Goal: Transaction & Acquisition: Purchase product/service

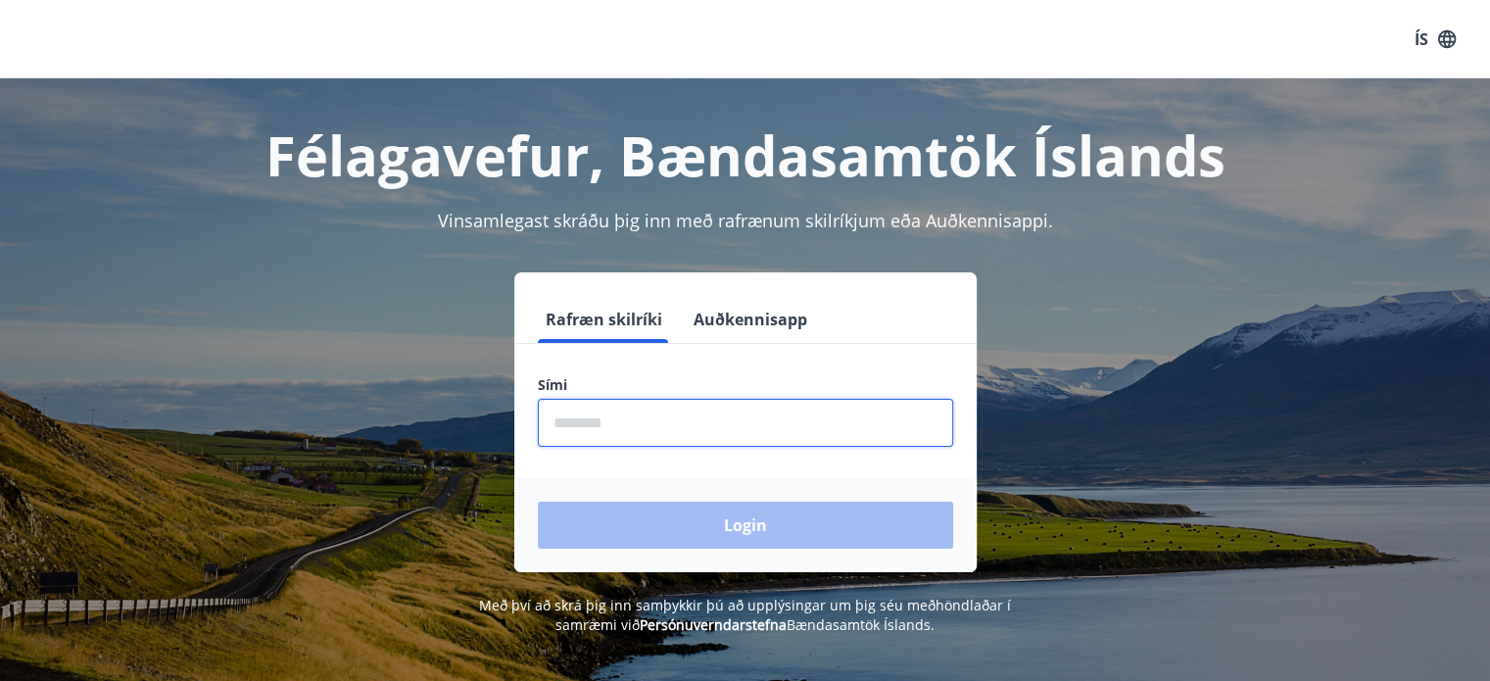
click at [720, 406] on input "phone" at bounding box center [745, 423] width 415 height 48
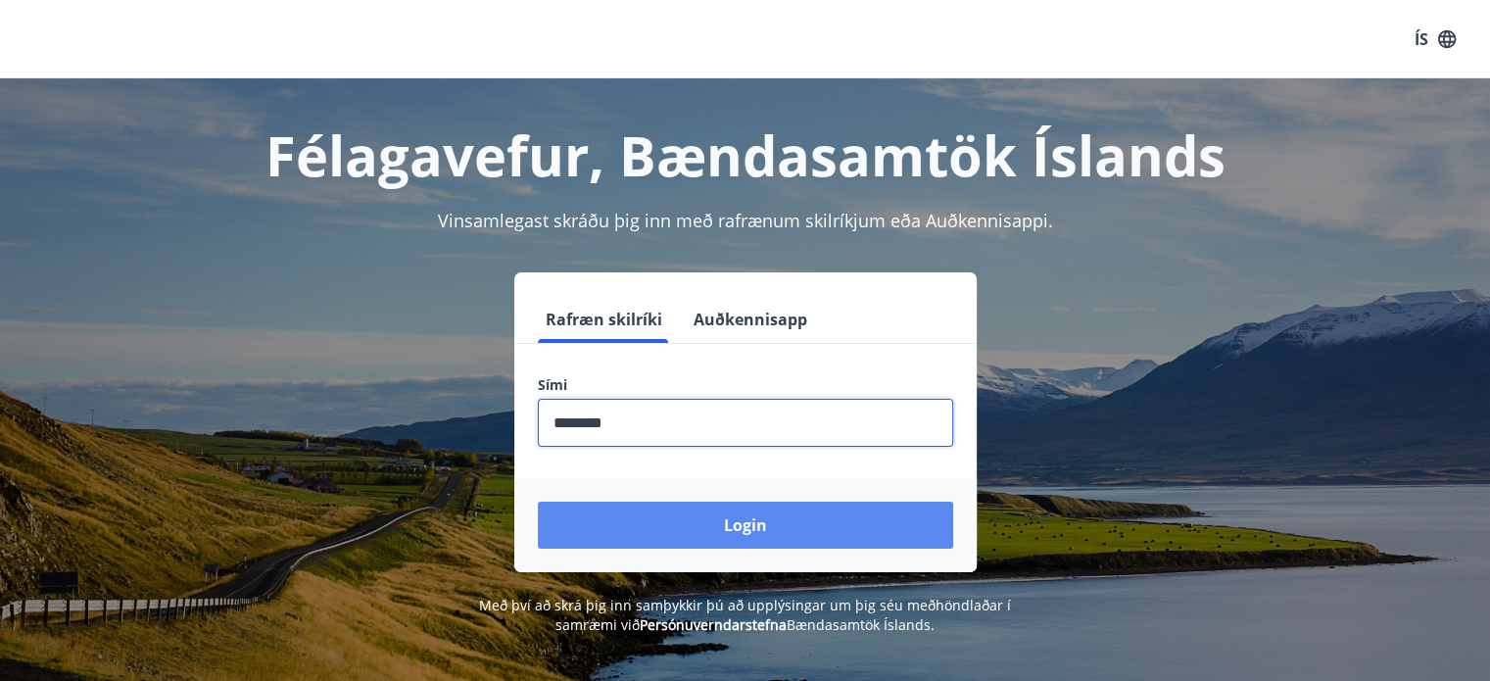
type input "********"
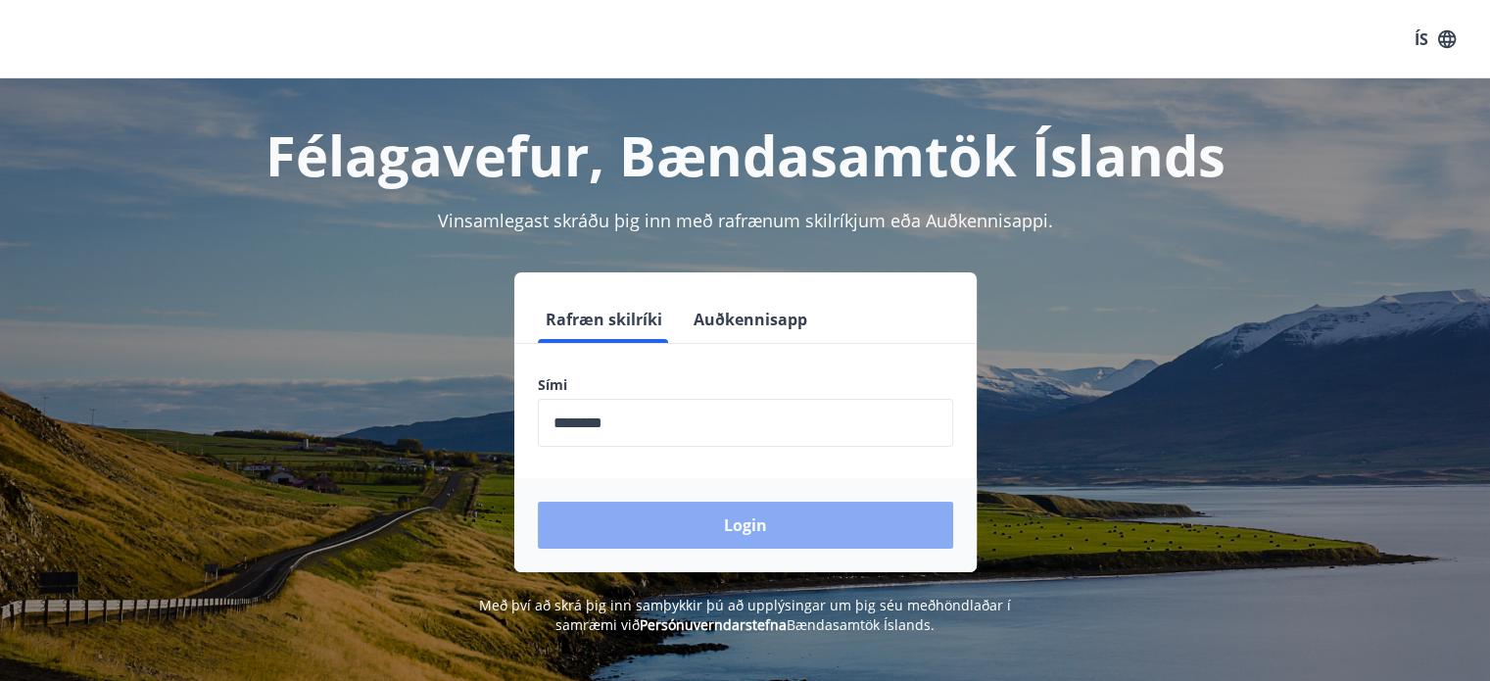
click at [662, 516] on button "Login" at bounding box center [745, 525] width 415 height 47
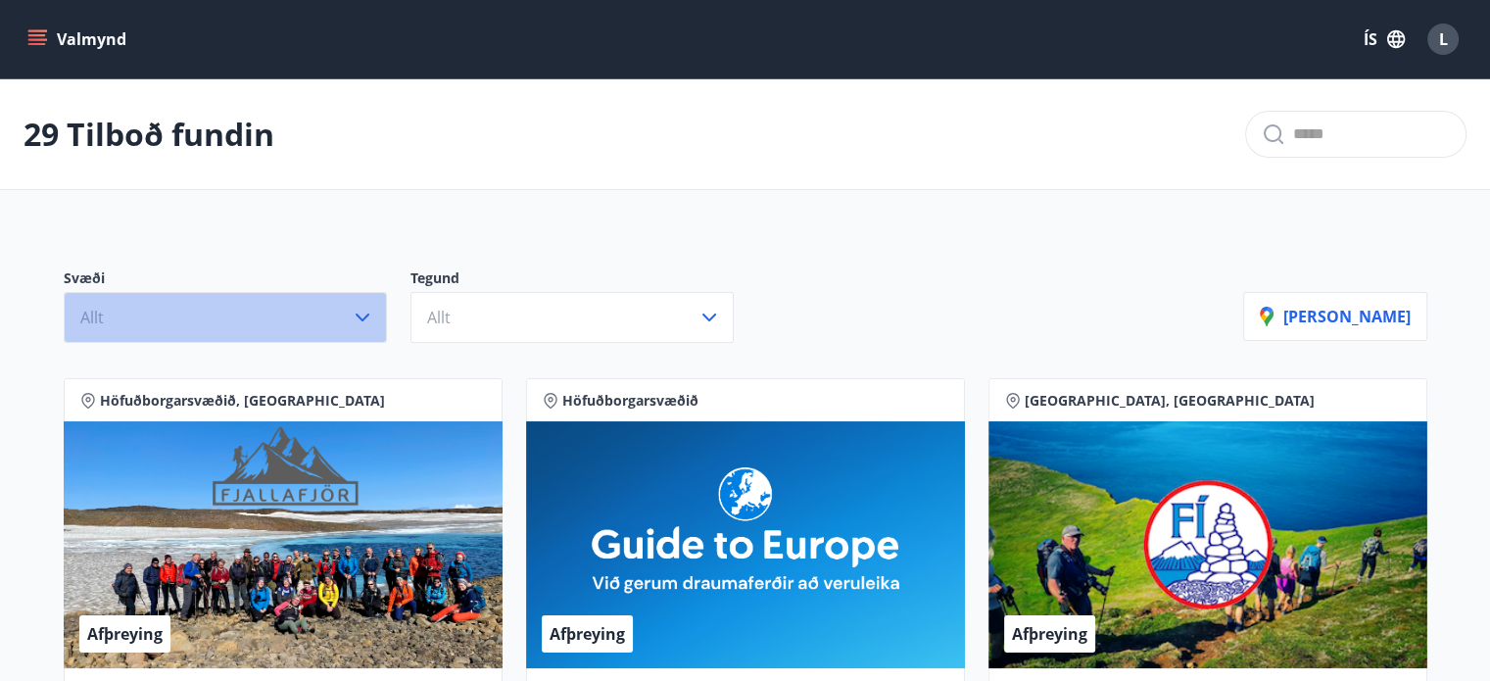
click at [360, 330] on button "Allt" at bounding box center [225, 317] width 323 height 51
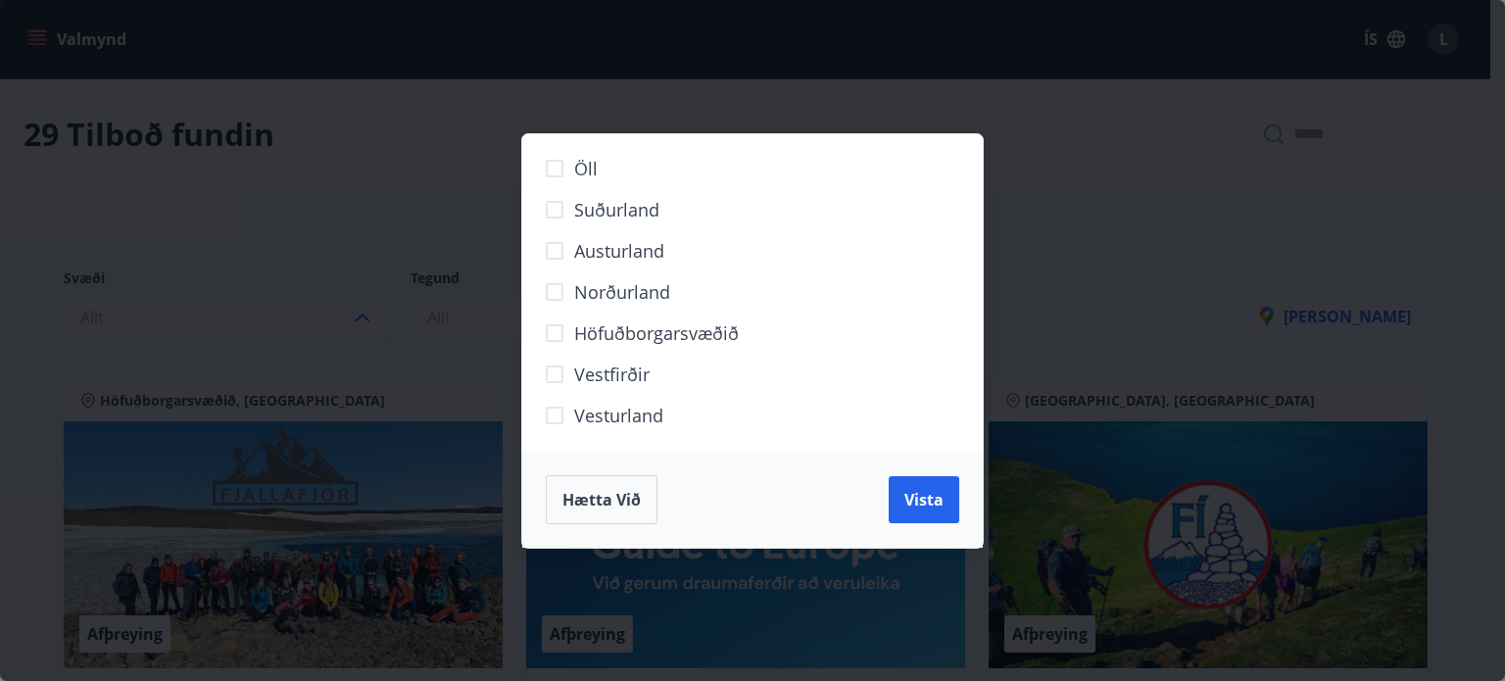
click at [629, 327] on span "Höfuðborgarsvæðið" at bounding box center [656, 332] width 165 height 25
click at [933, 497] on span "Vista" at bounding box center [923, 500] width 39 height 22
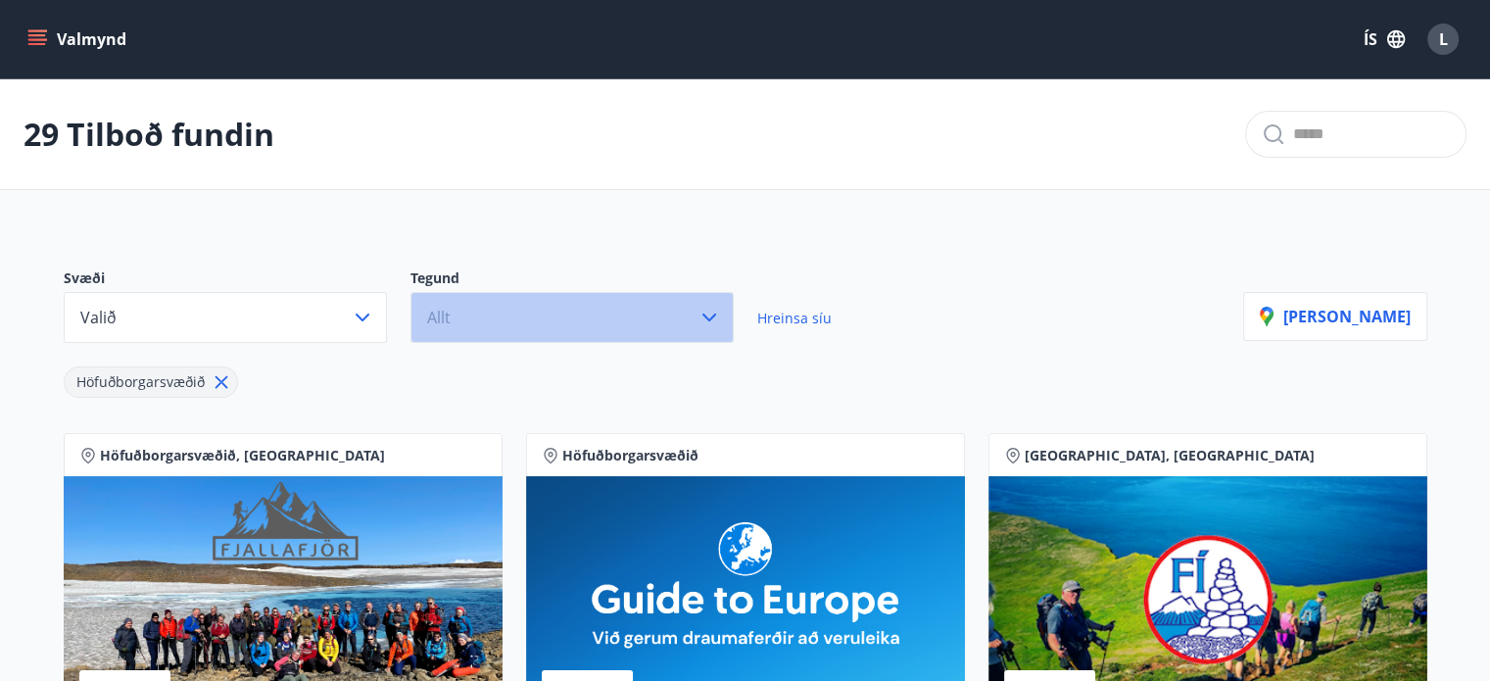
click at [501, 332] on button "Allt" at bounding box center [571, 317] width 323 height 51
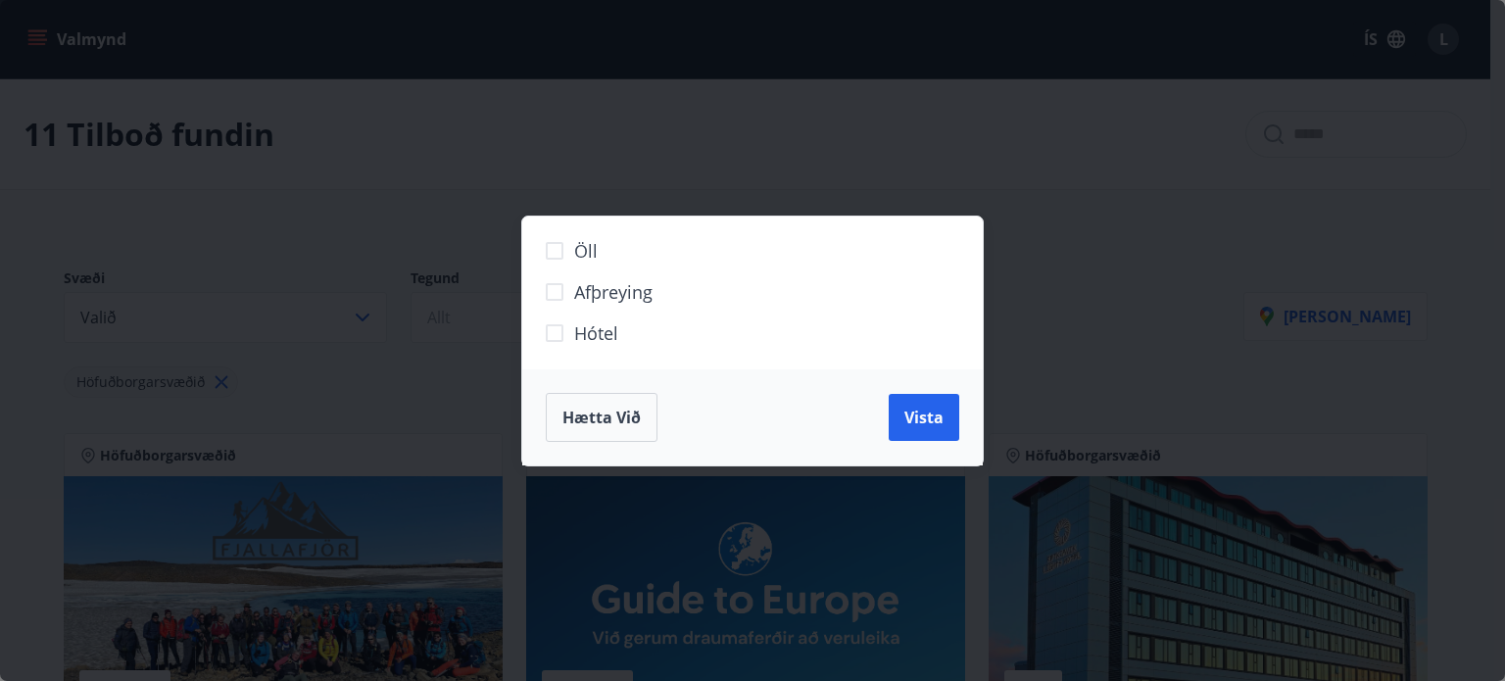
click at [582, 342] on span "Hótel" at bounding box center [596, 332] width 44 height 25
click at [915, 403] on button "Vista" at bounding box center [923, 417] width 71 height 47
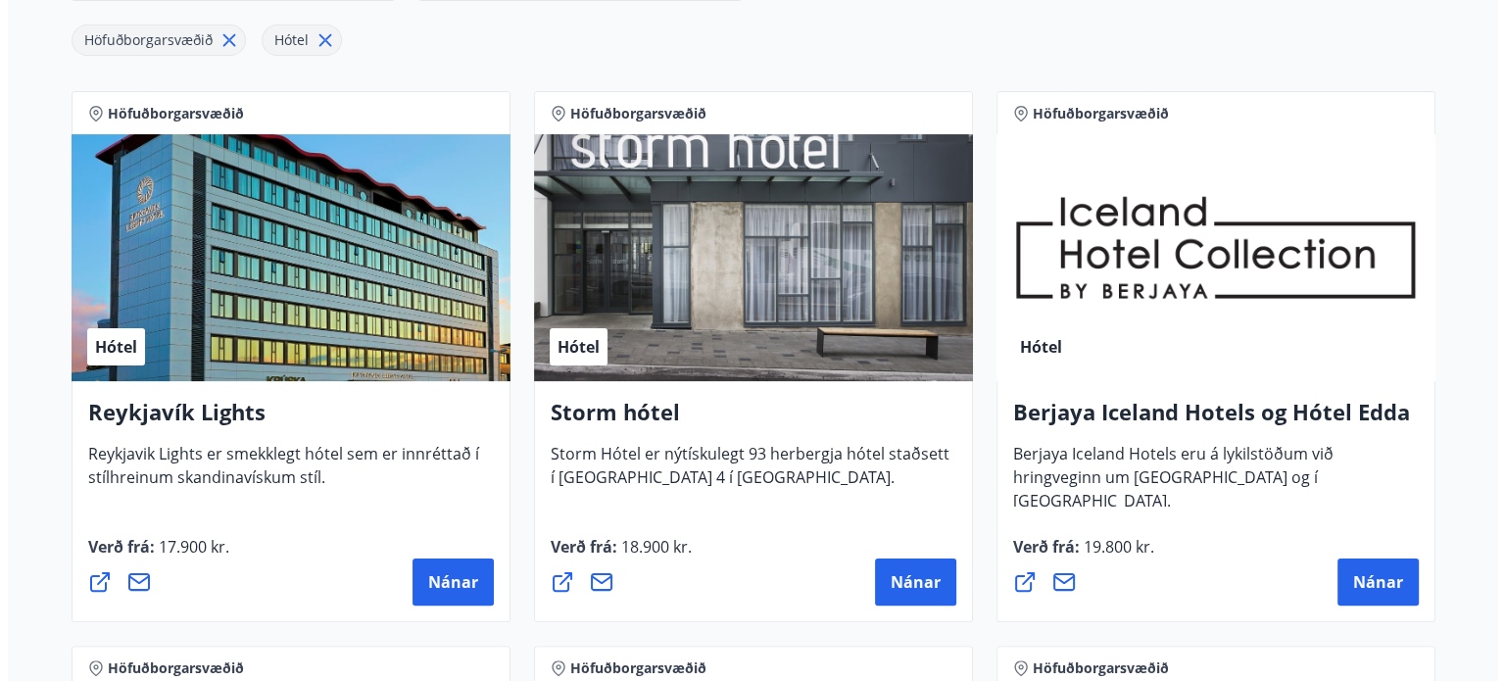
scroll to position [343, 0]
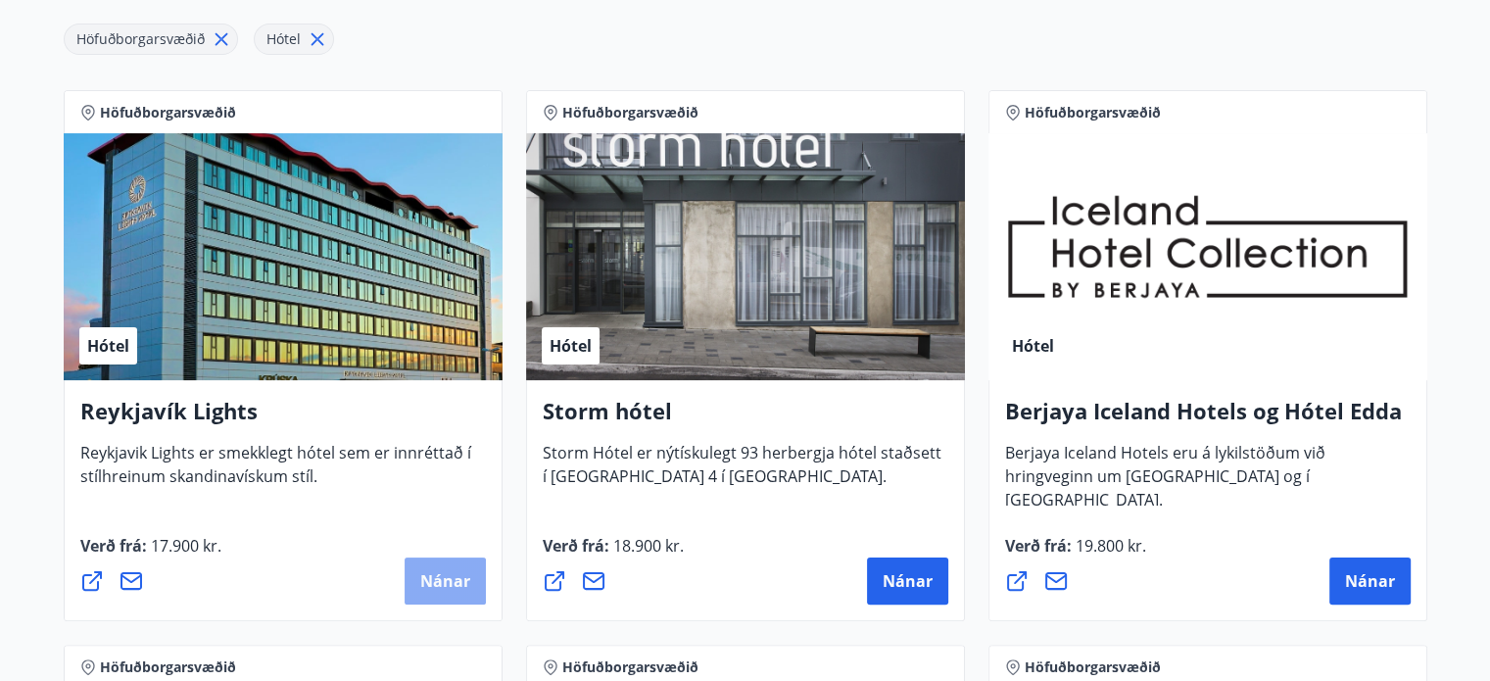
click at [416, 575] on button "Nánar" at bounding box center [445, 580] width 81 height 47
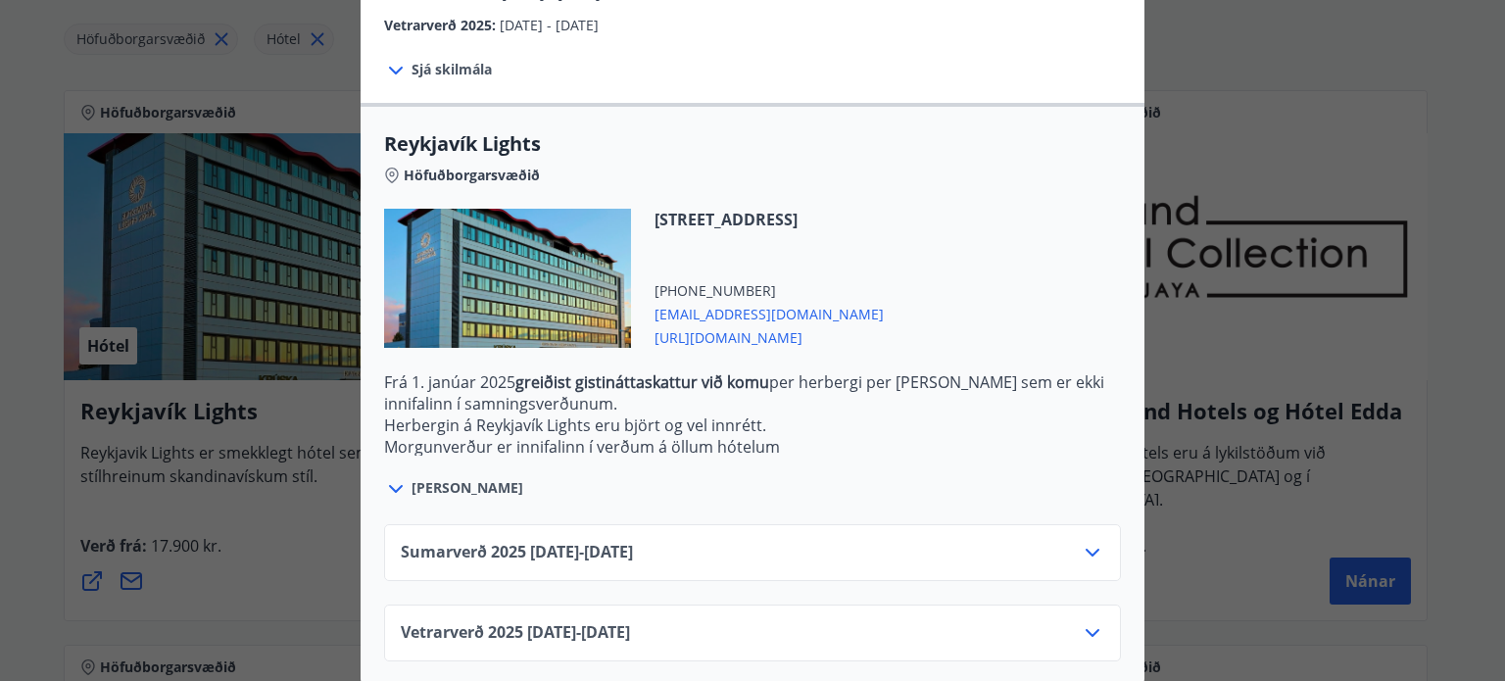
scroll to position [552, 0]
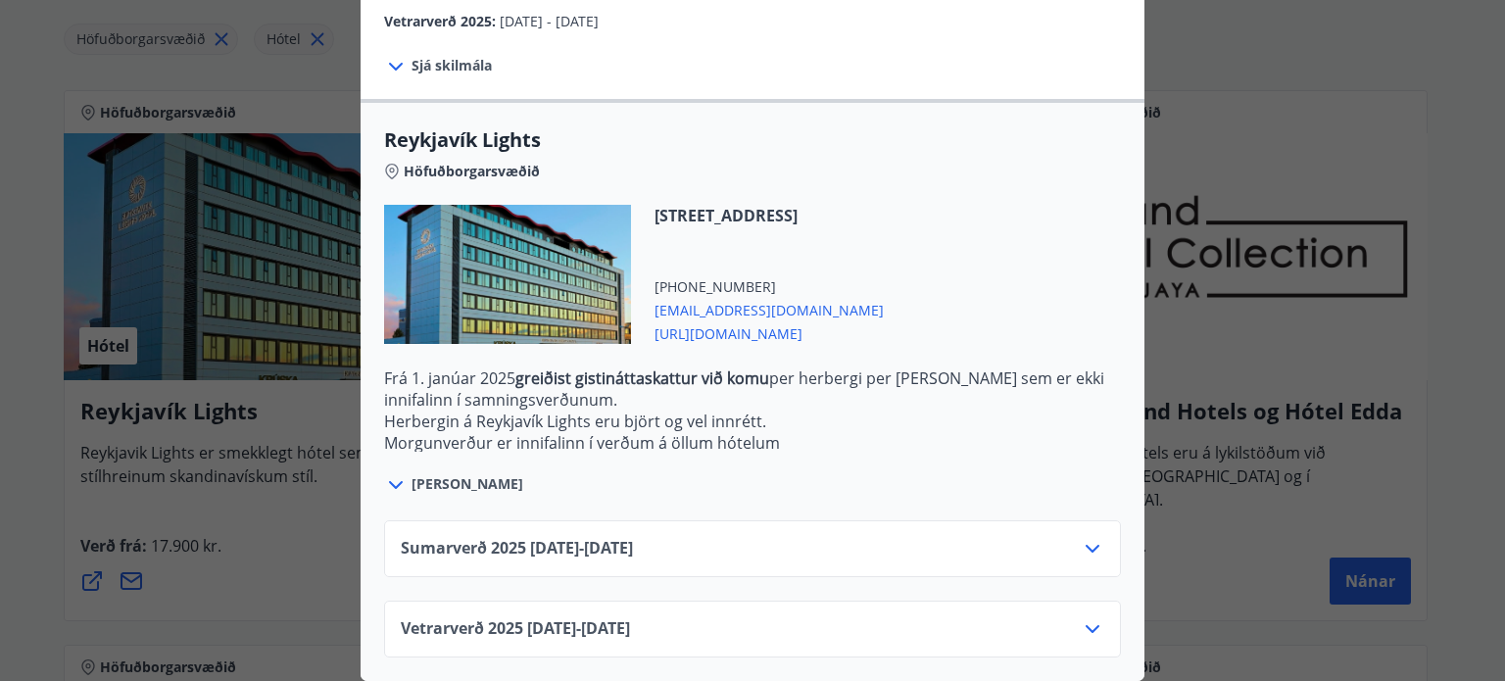
click at [1080, 537] on icon at bounding box center [1092, 549] width 24 height 24
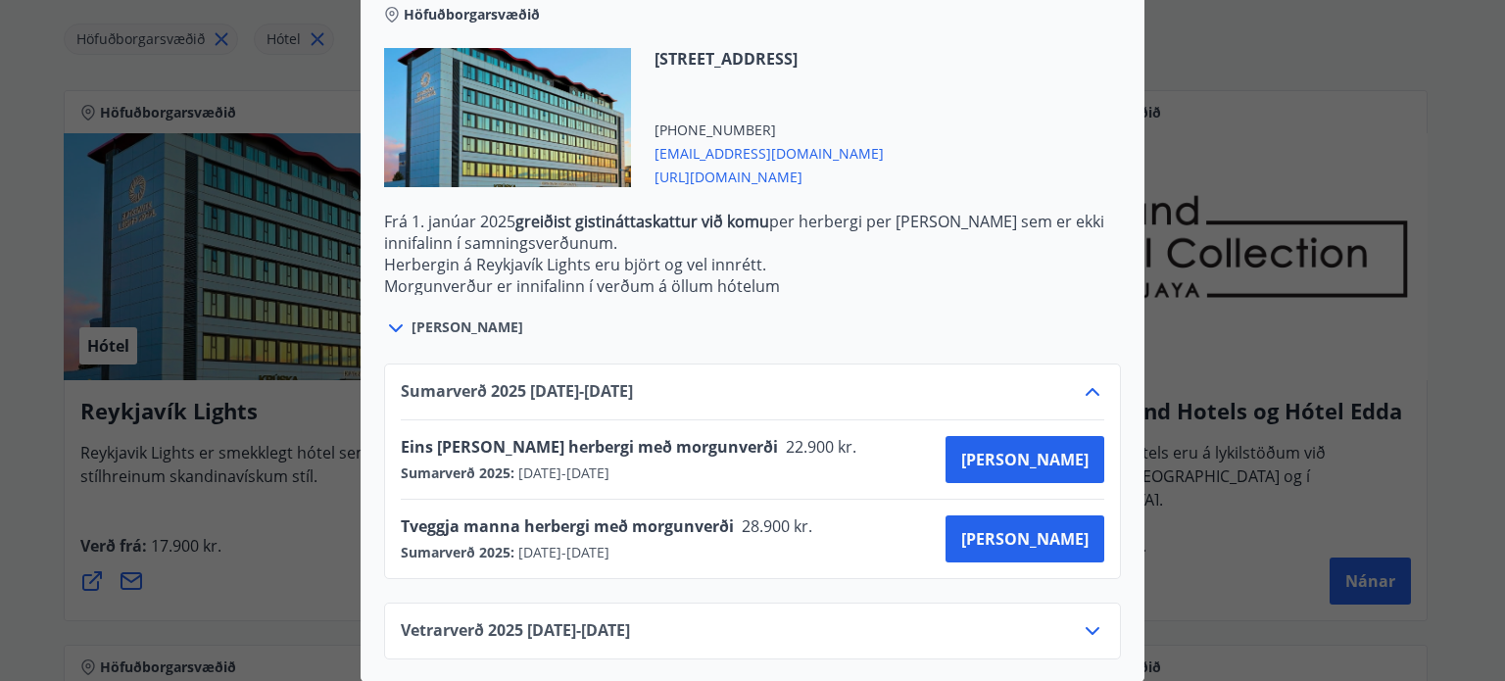
scroll to position [711, 0]
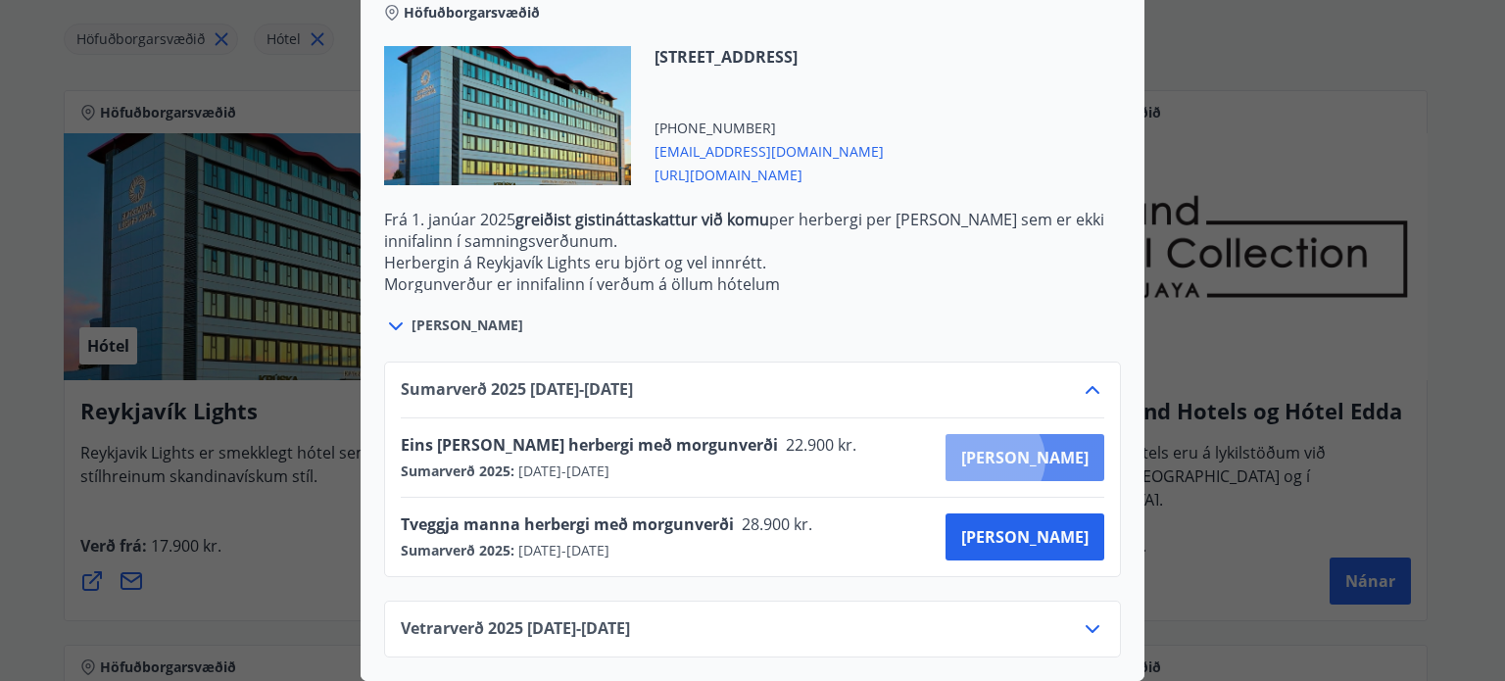
click at [1062, 447] on span "Kaupa" at bounding box center [1024, 458] width 127 height 22
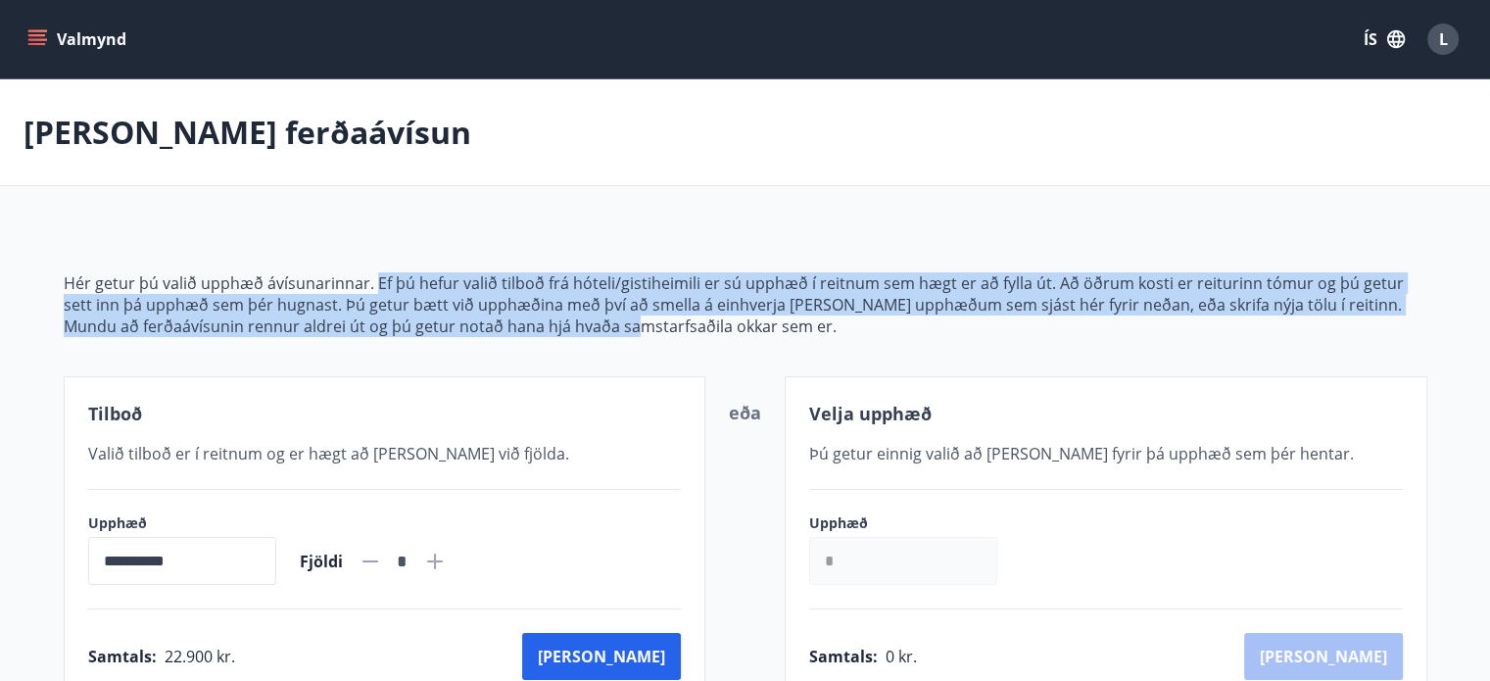
drag, startPoint x: 373, startPoint y: 281, endPoint x: 630, endPoint y: 325, distance: 260.4
click at [630, 325] on span "Hér getur þú valið upphæð ávísunarinnar. Ef þú hefur valið tilboð frá hóteli/gi…" at bounding box center [746, 304] width 1364 height 65
click at [51, 46] on button "Valmynd" at bounding box center [79, 39] width 111 height 35
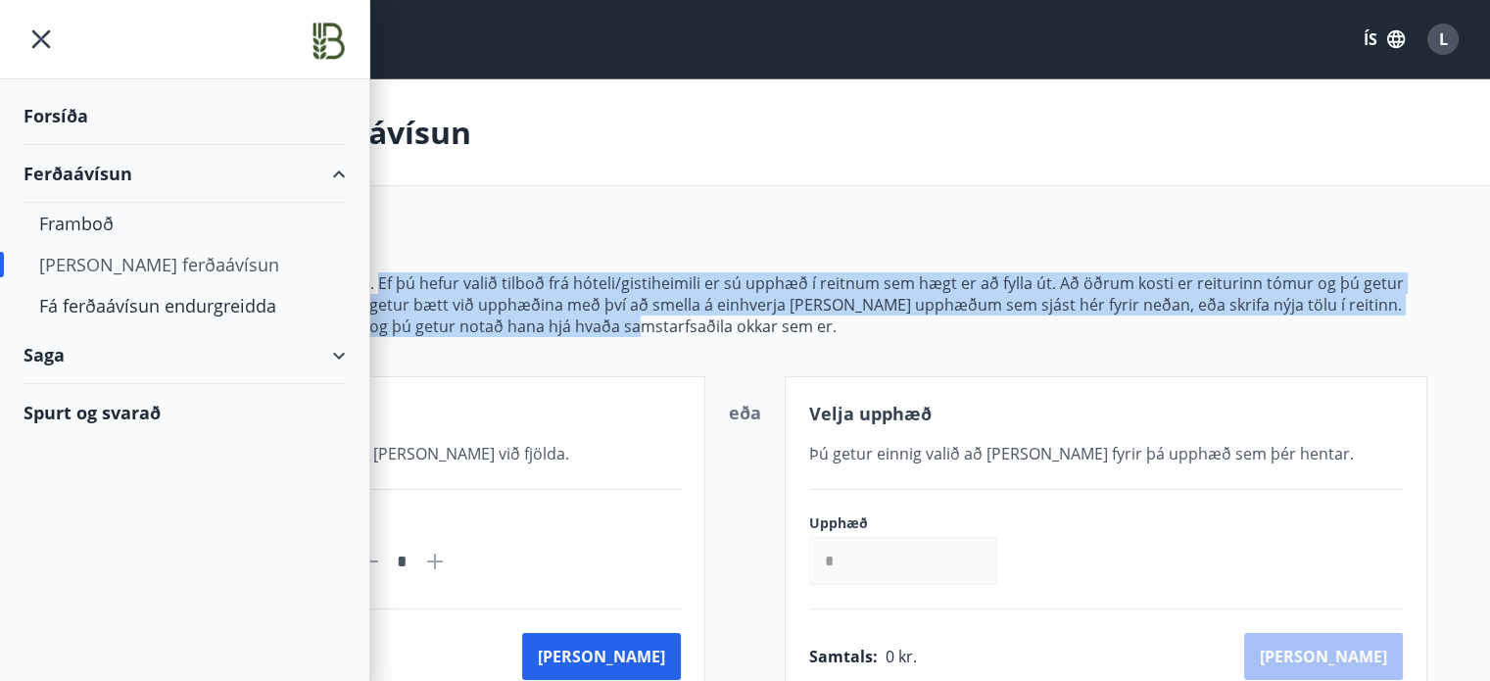
click at [149, 419] on div "Spurt og svarað" at bounding box center [185, 412] width 322 height 57
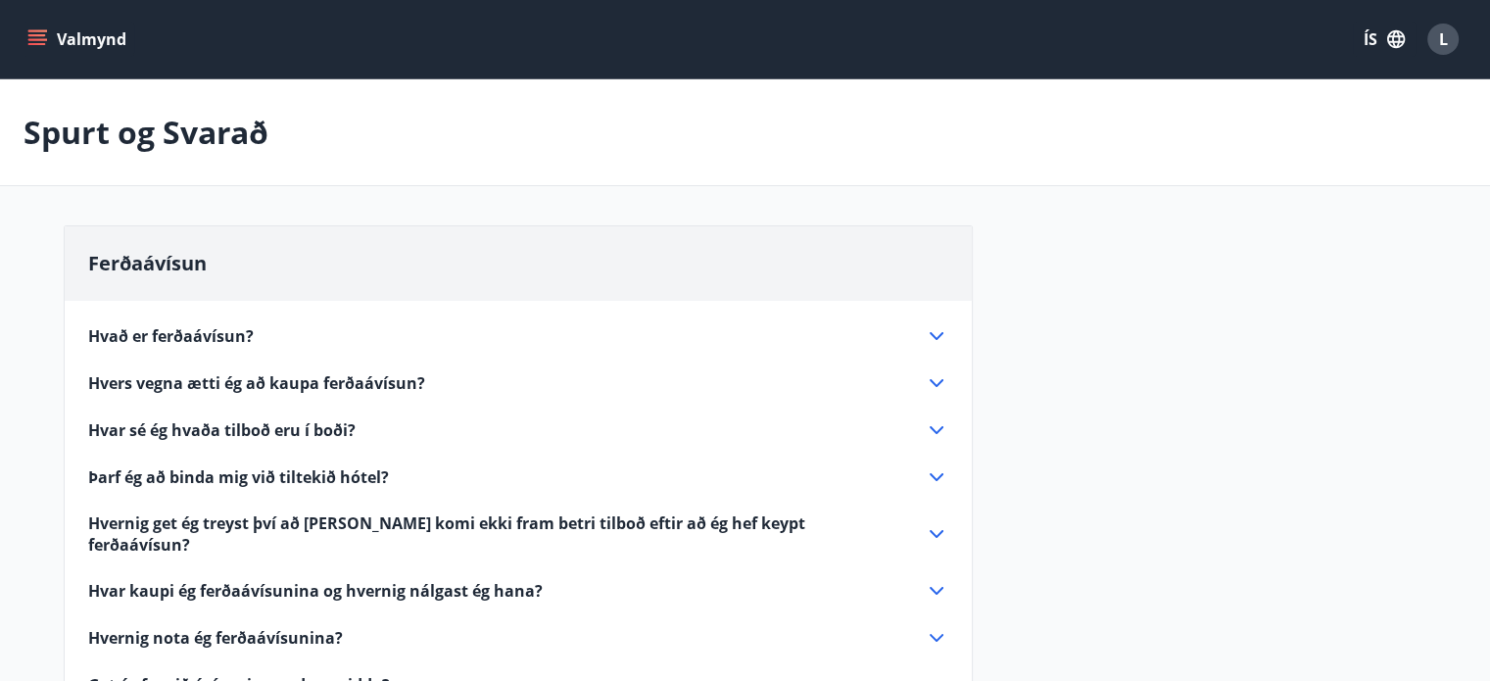
click at [932, 332] on icon at bounding box center [937, 336] width 14 height 8
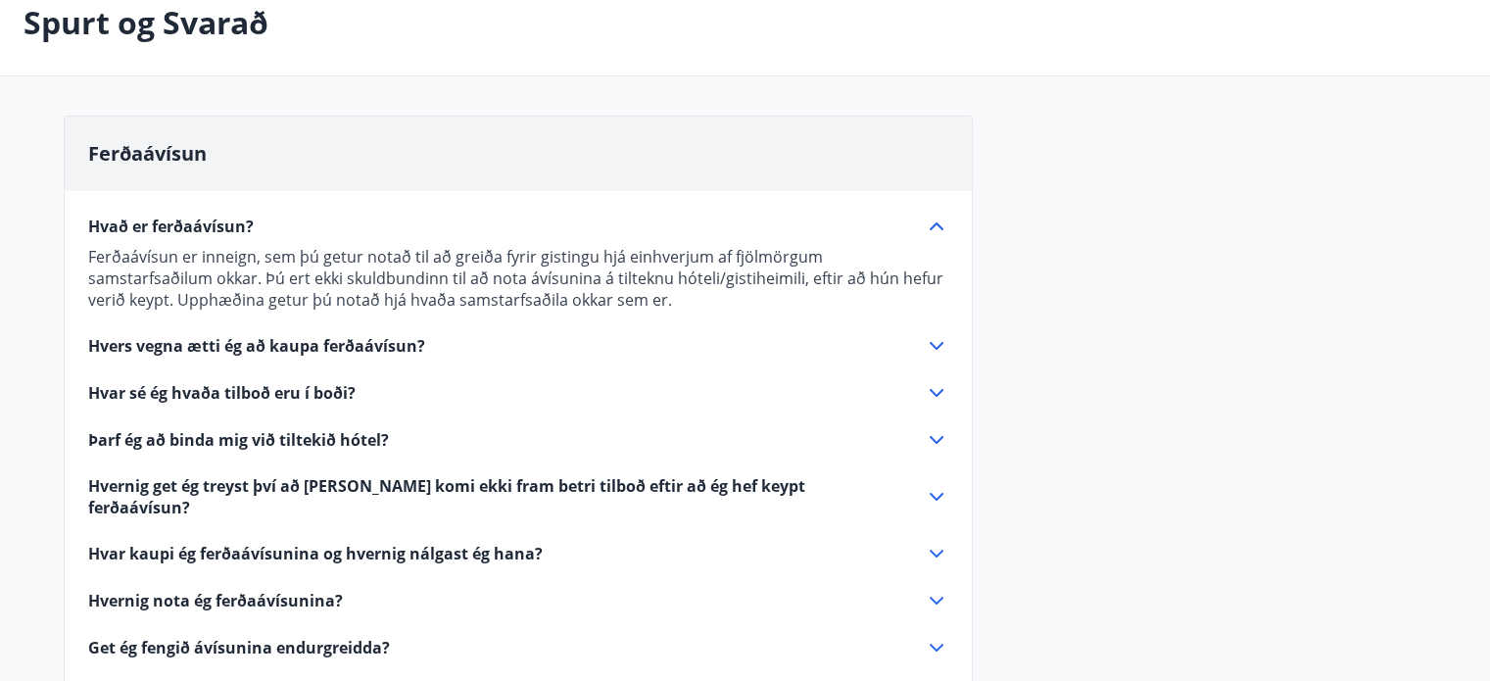
scroll to position [121, 0]
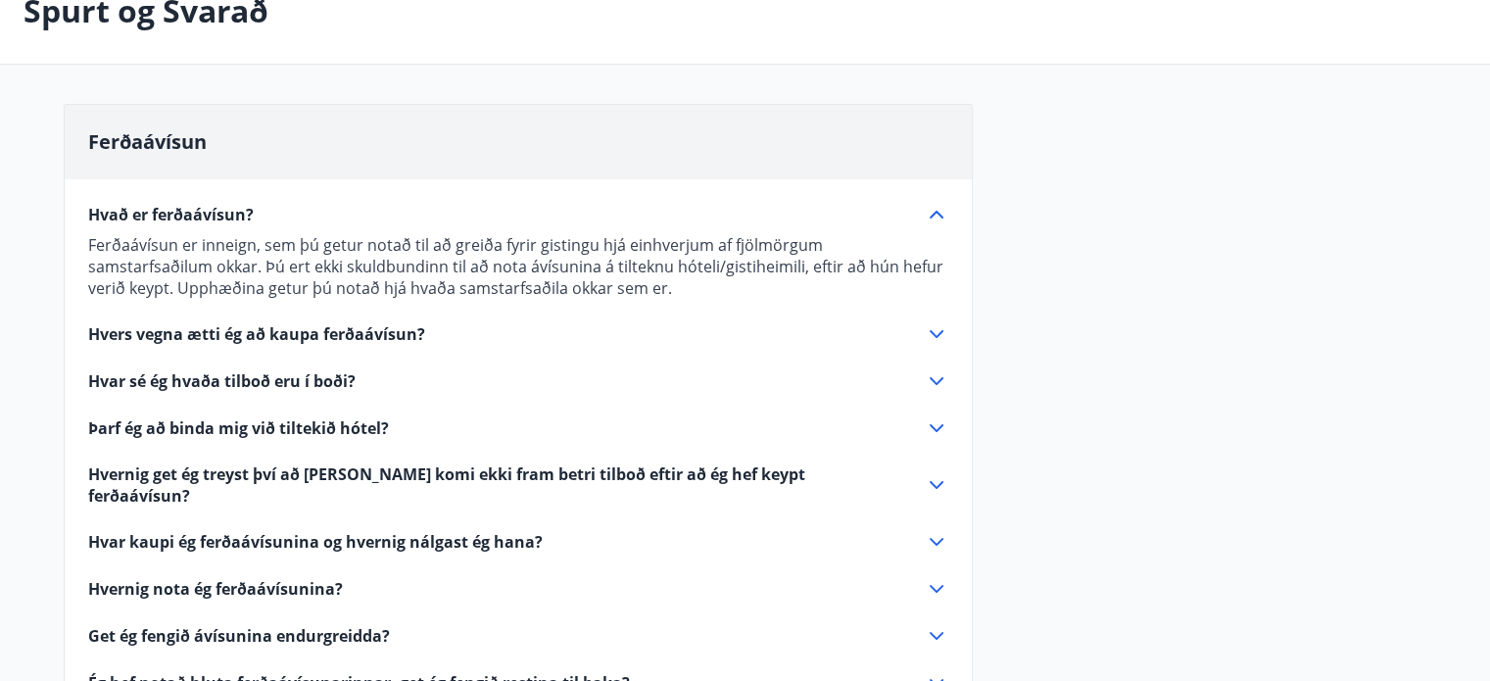
click at [926, 331] on icon at bounding box center [937, 334] width 24 height 24
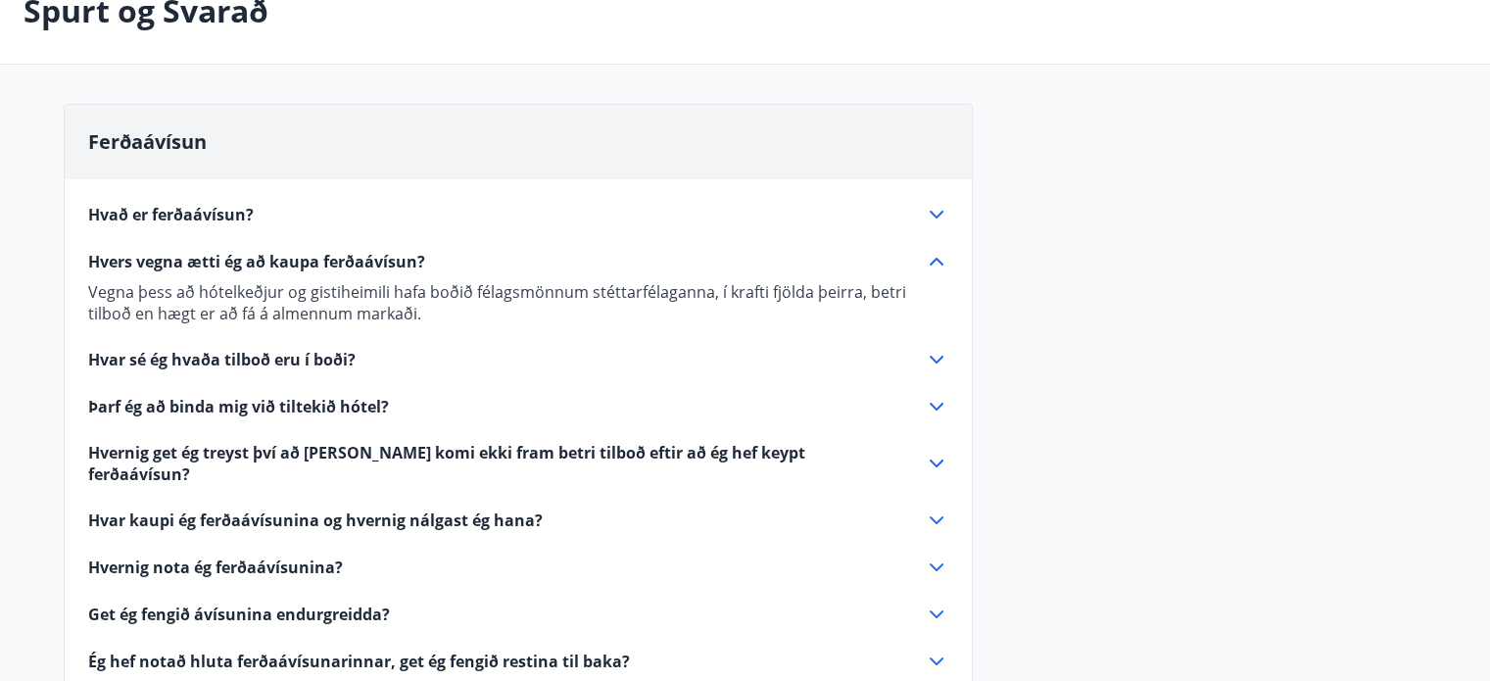
click at [936, 357] on icon at bounding box center [937, 360] width 24 height 24
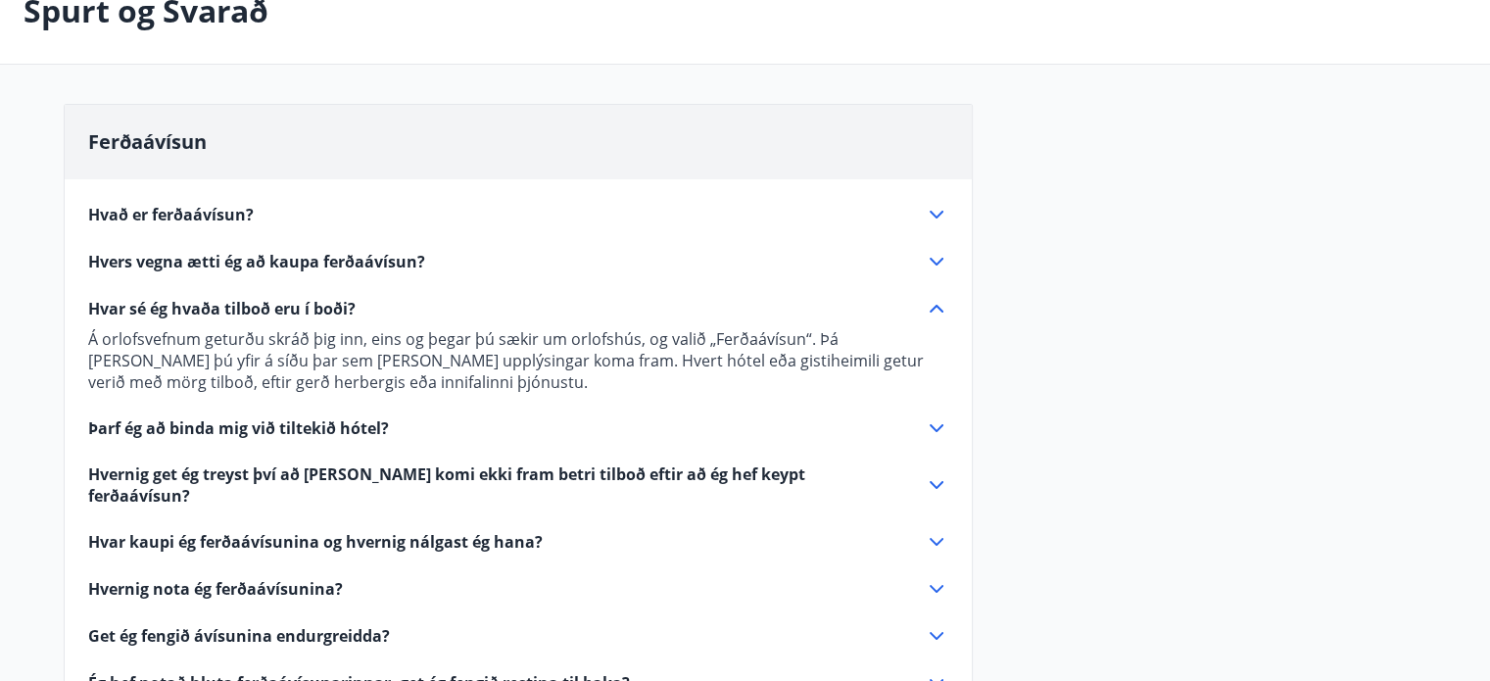
click at [931, 418] on icon at bounding box center [937, 428] width 24 height 24
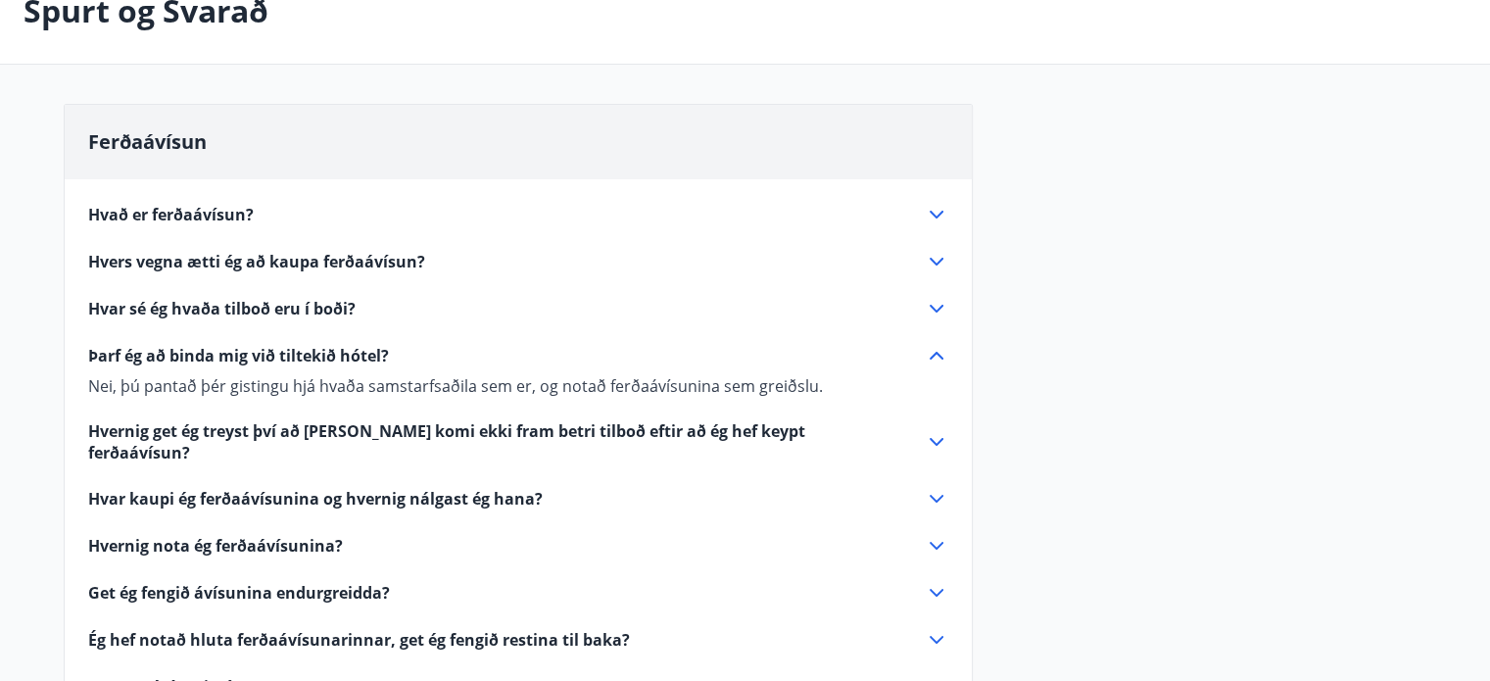
click at [932, 434] on icon at bounding box center [937, 442] width 24 height 24
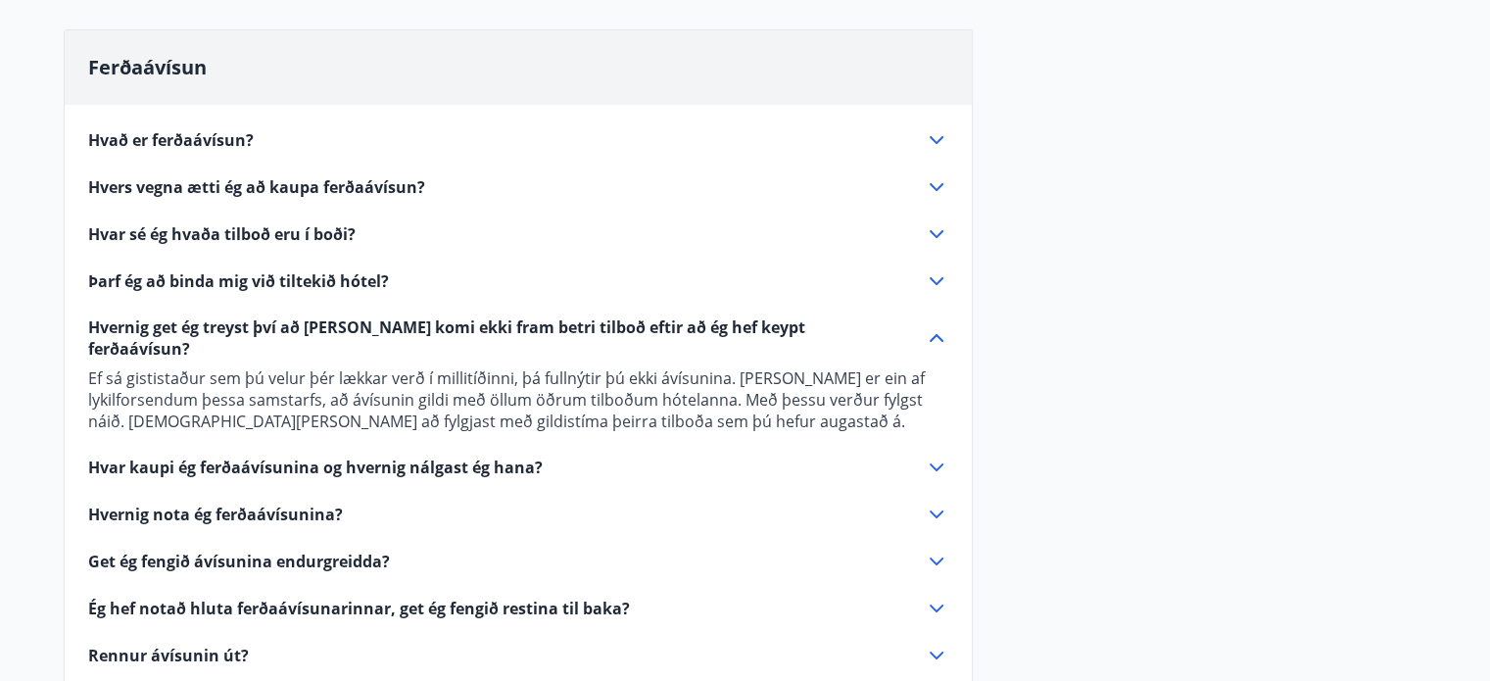
scroll to position [286, 0]
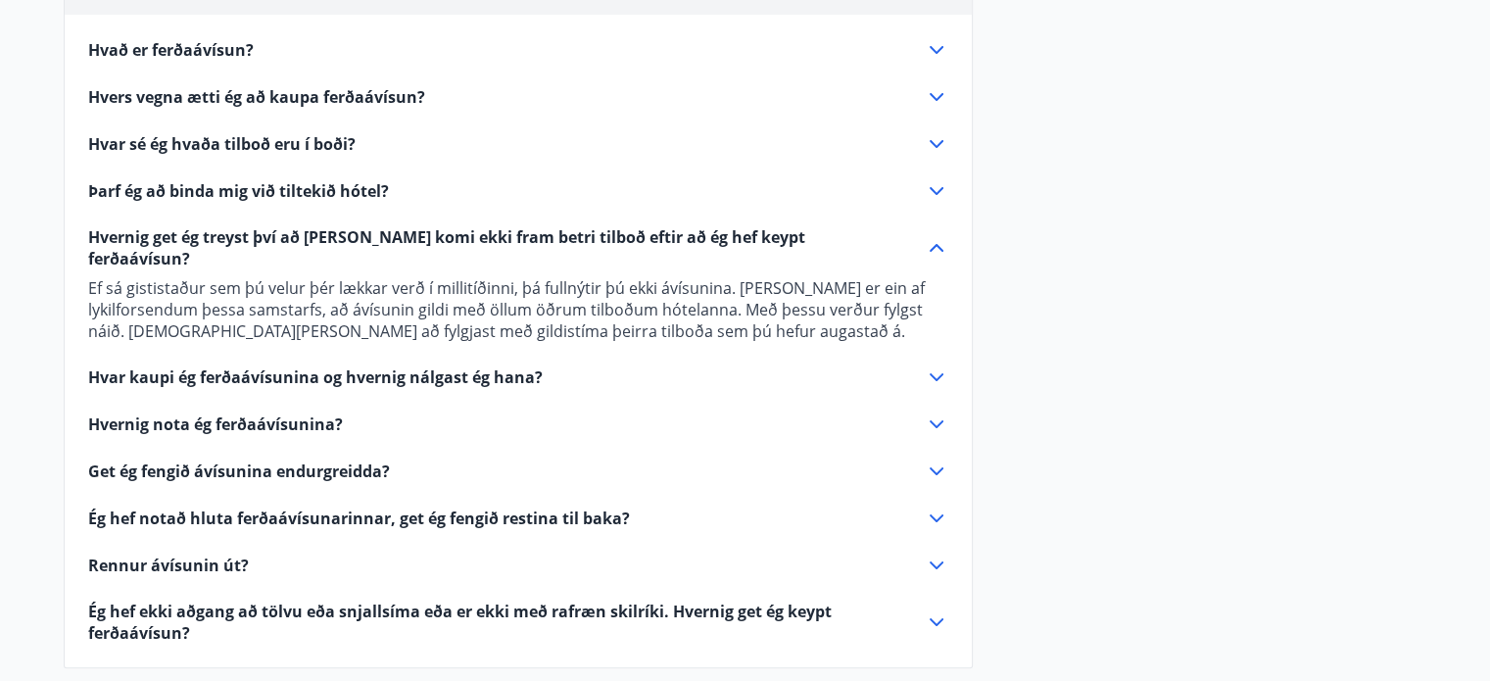
click at [926, 412] on icon at bounding box center [937, 424] width 24 height 24
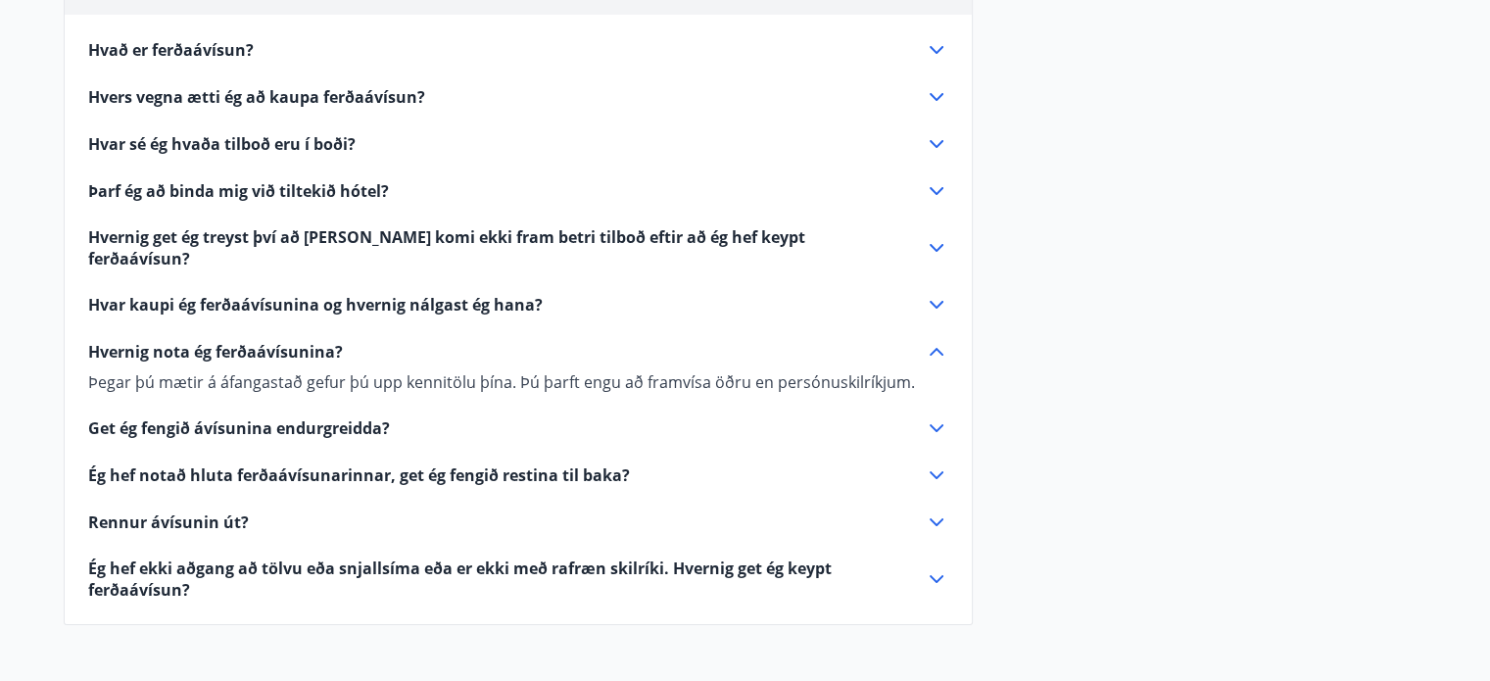
click at [933, 463] on icon at bounding box center [937, 475] width 24 height 24
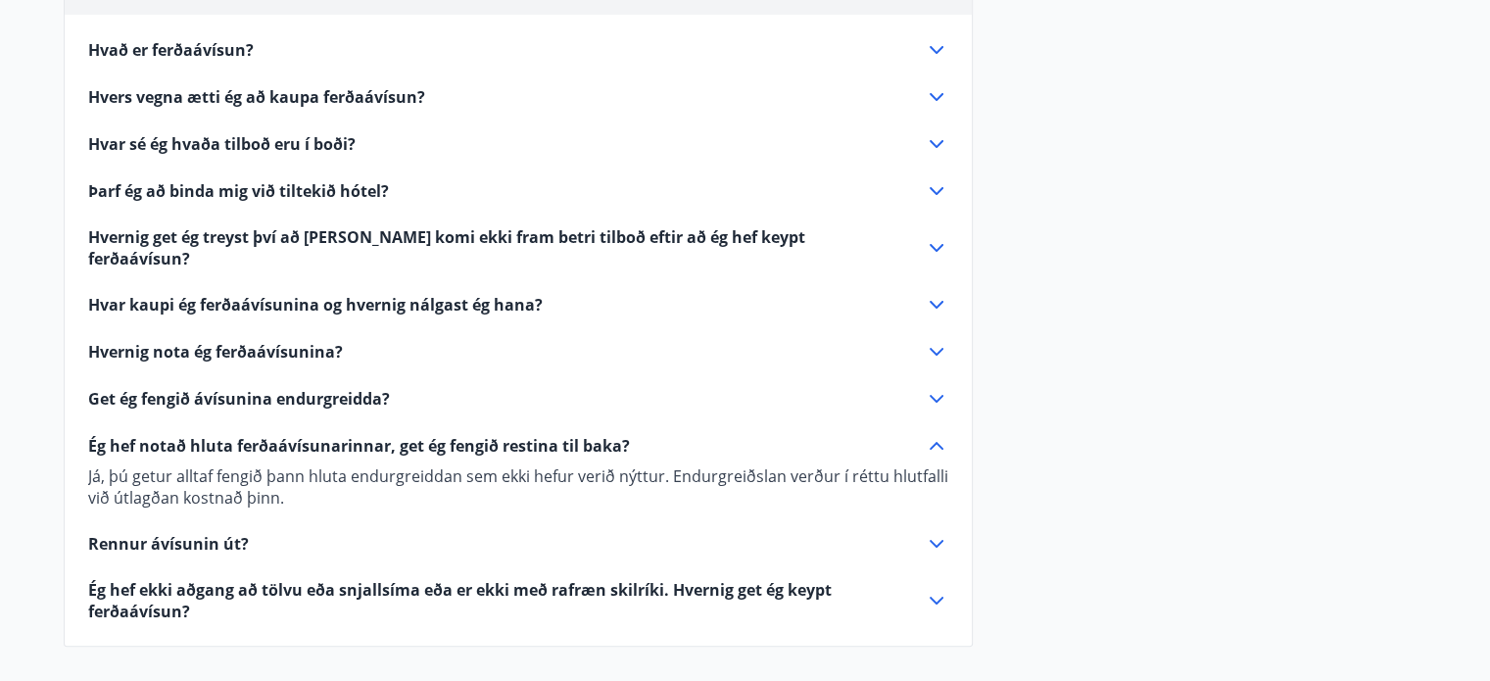
click at [935, 532] on icon at bounding box center [937, 544] width 24 height 24
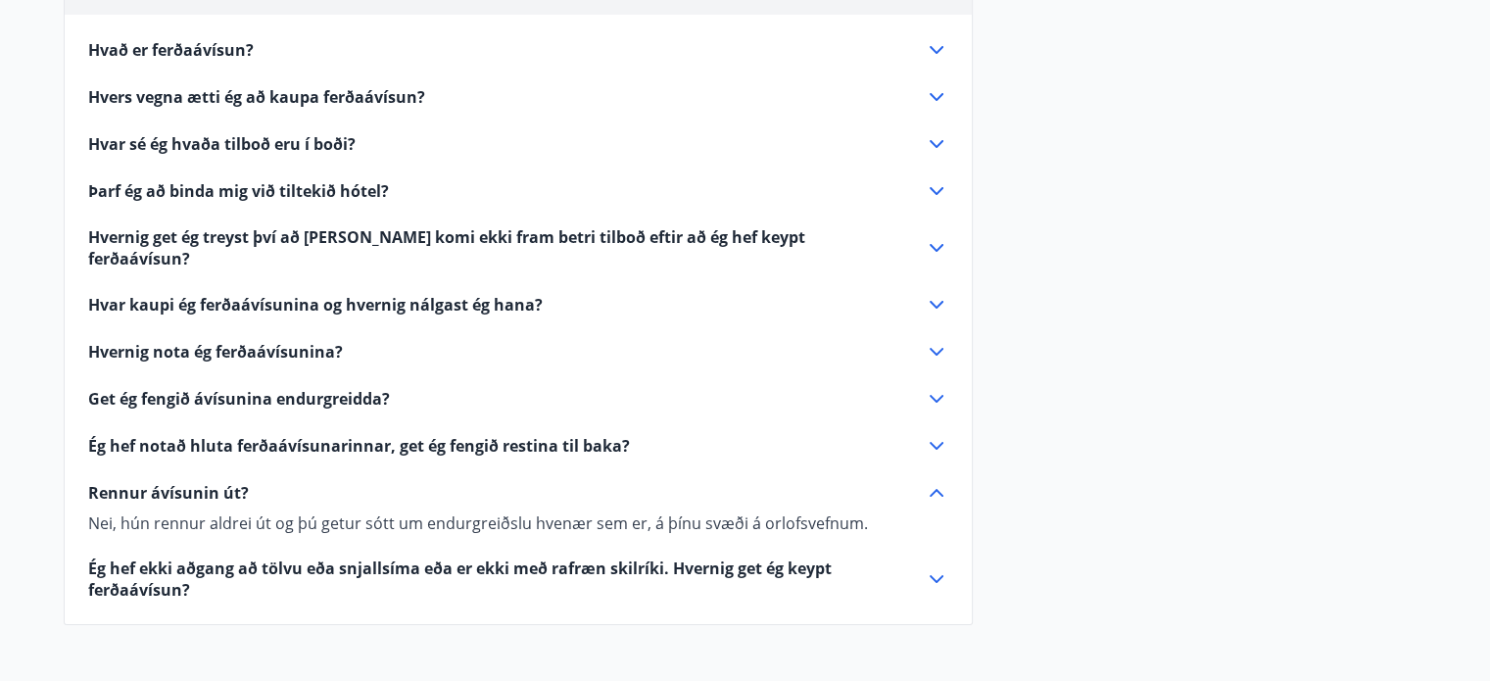
click at [932, 340] on icon at bounding box center [937, 352] width 24 height 24
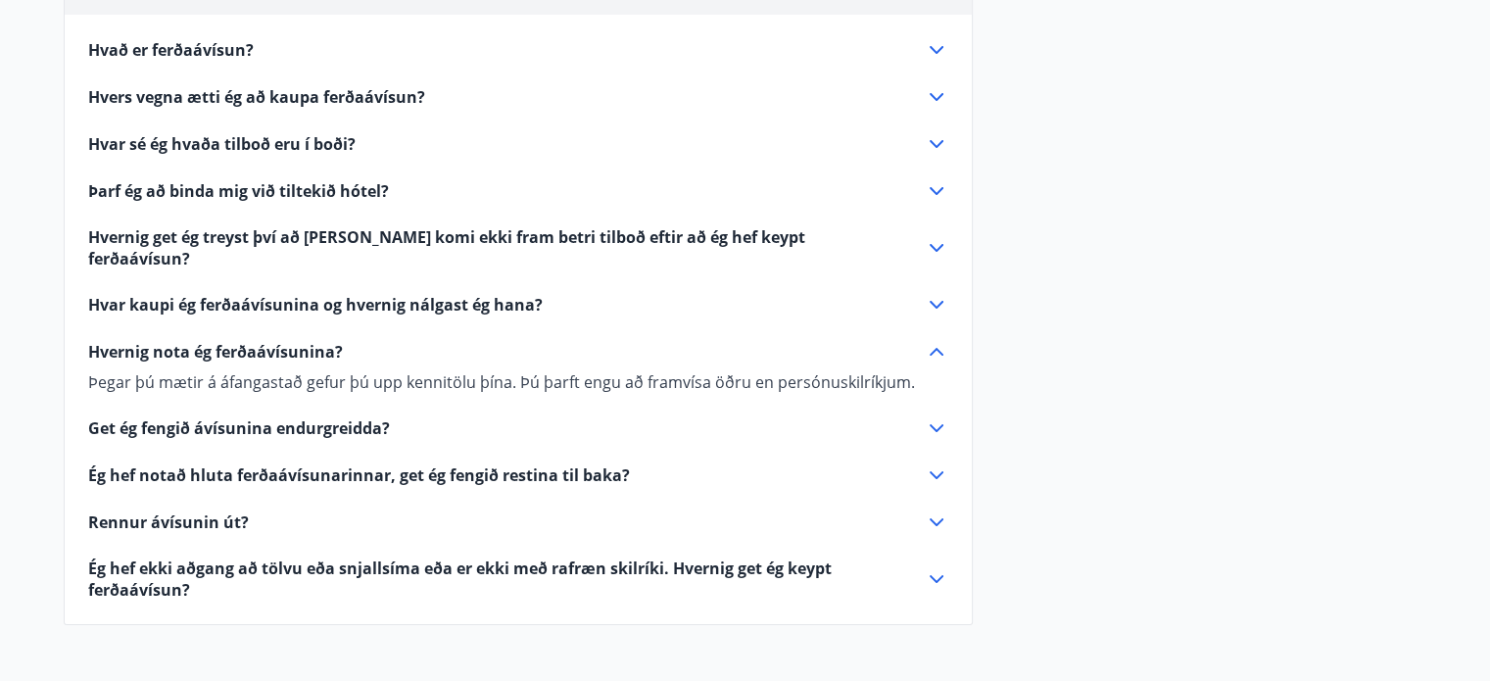
click at [932, 340] on icon at bounding box center [937, 352] width 24 height 24
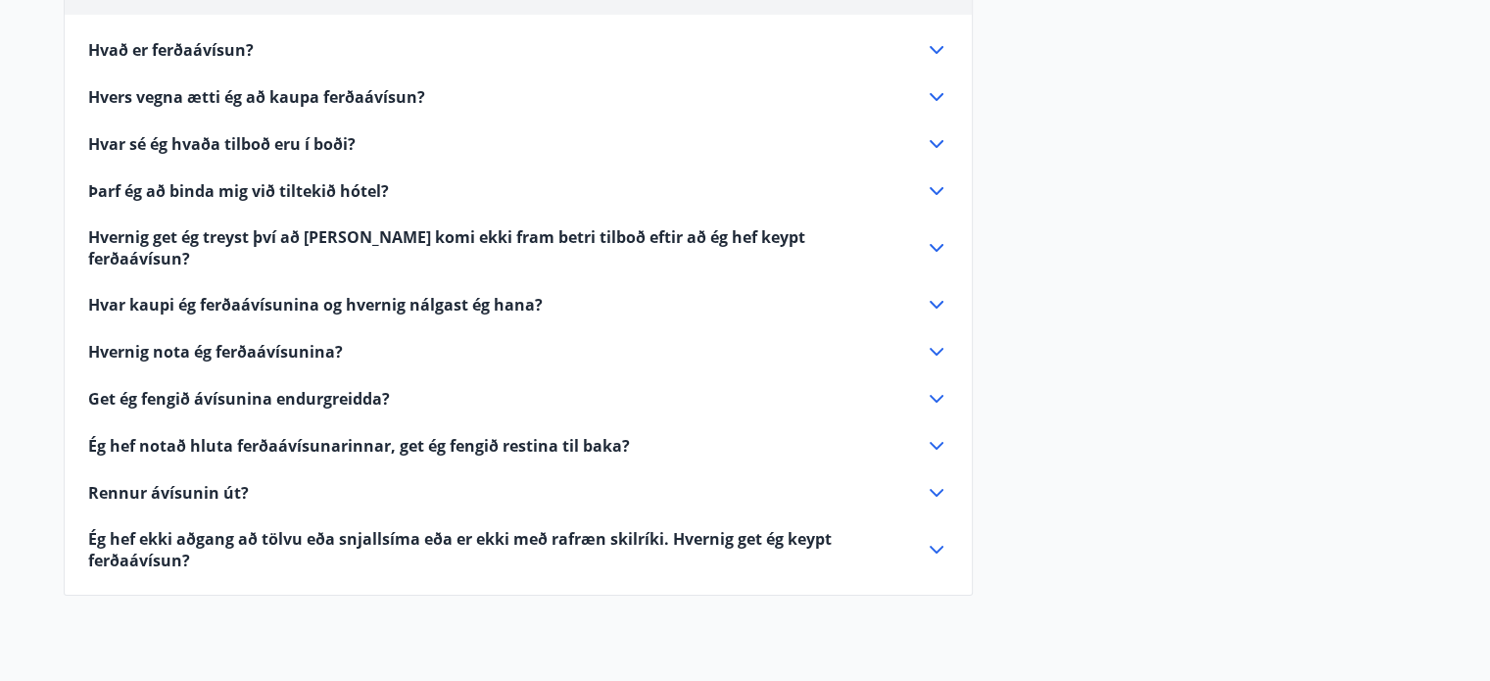
drag, startPoint x: 940, startPoint y: 182, endPoint x: 944, endPoint y: 135, distance: 47.2
click at [944, 135] on div "Hvað er ferðaávísun? Ferðaávísun er inneign, sem þú getur notað til að greiða f…" at bounding box center [518, 293] width 907 height 556
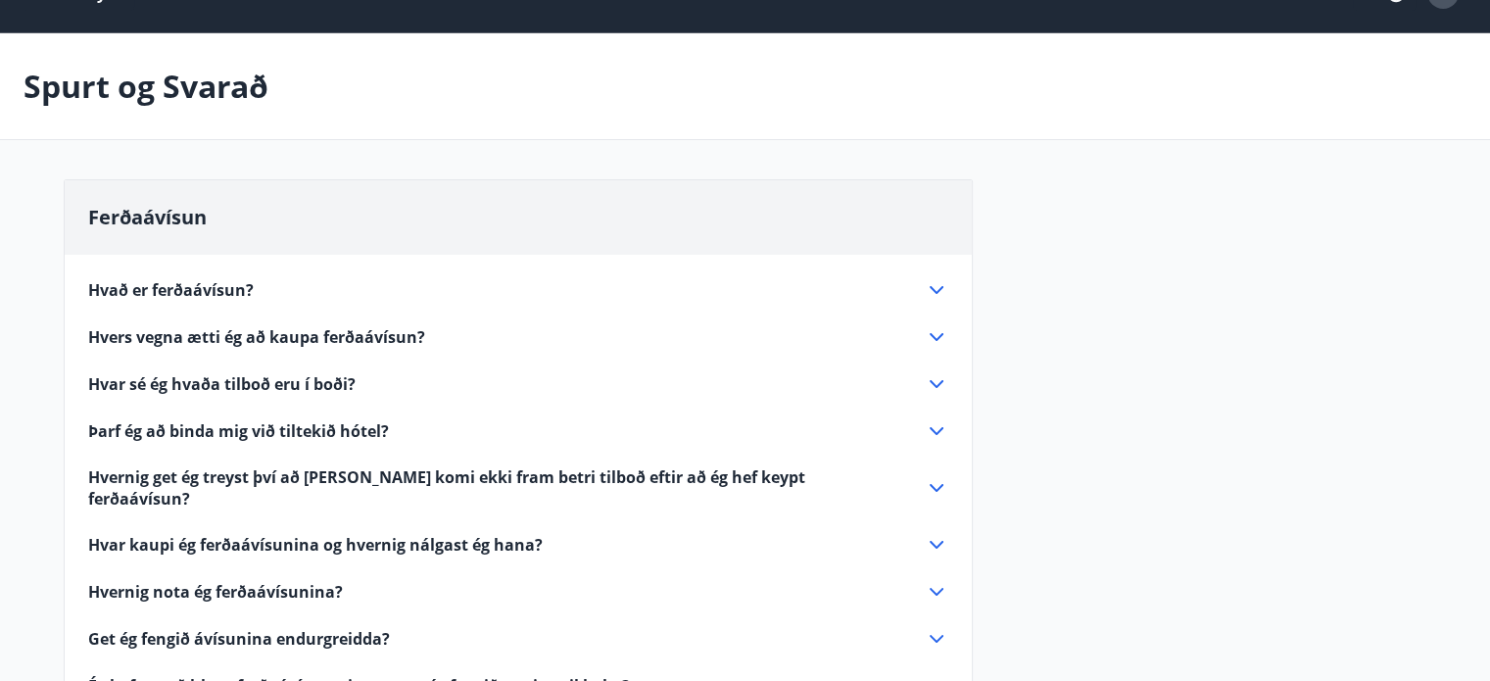
scroll to position [0, 0]
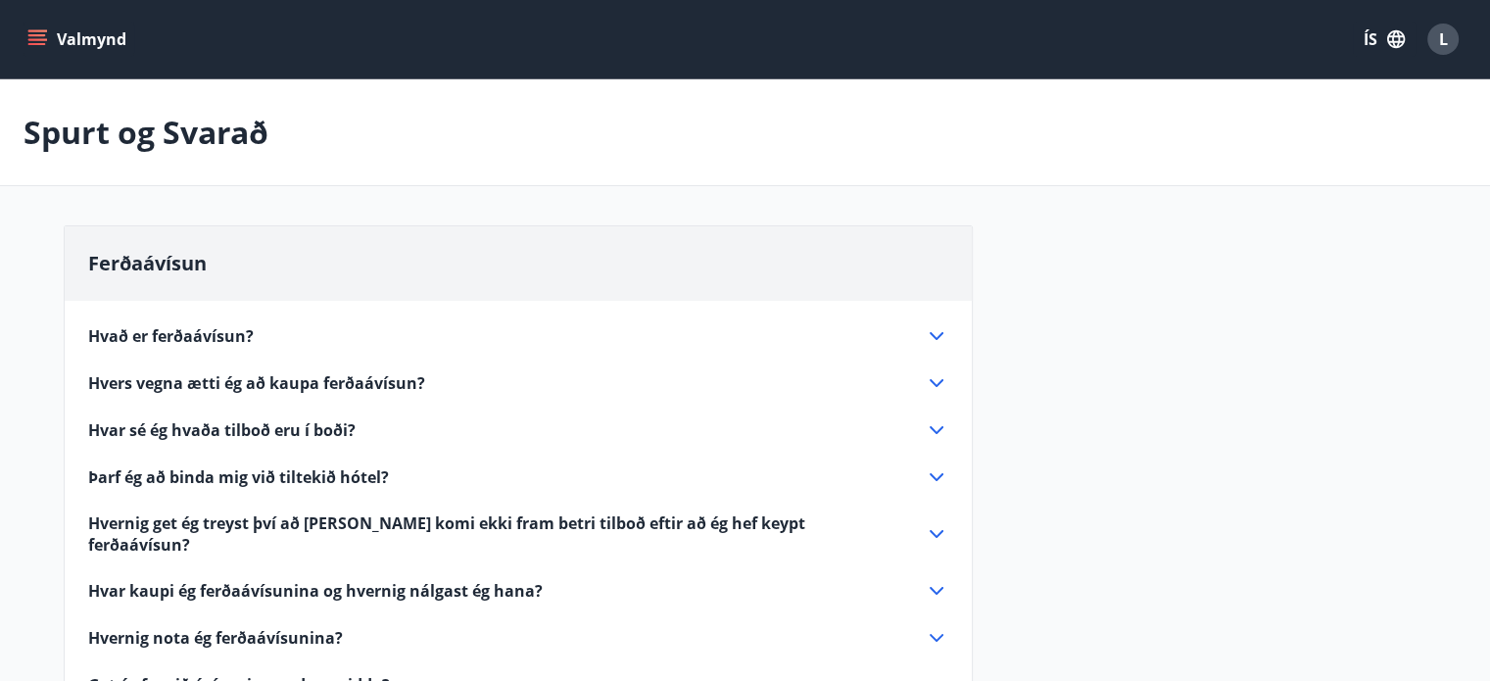
click at [933, 579] on icon at bounding box center [937, 591] width 24 height 24
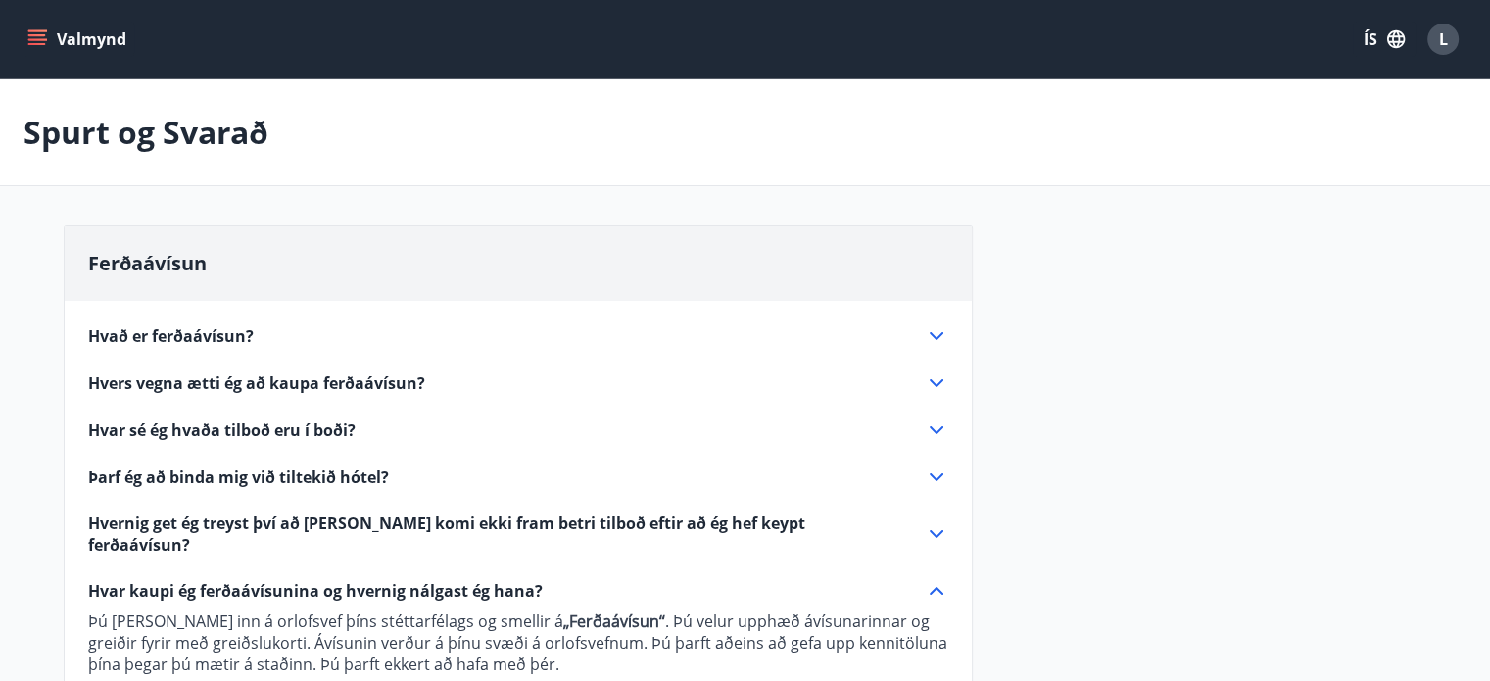
click at [29, 38] on icon "menu" at bounding box center [37, 39] width 20 height 20
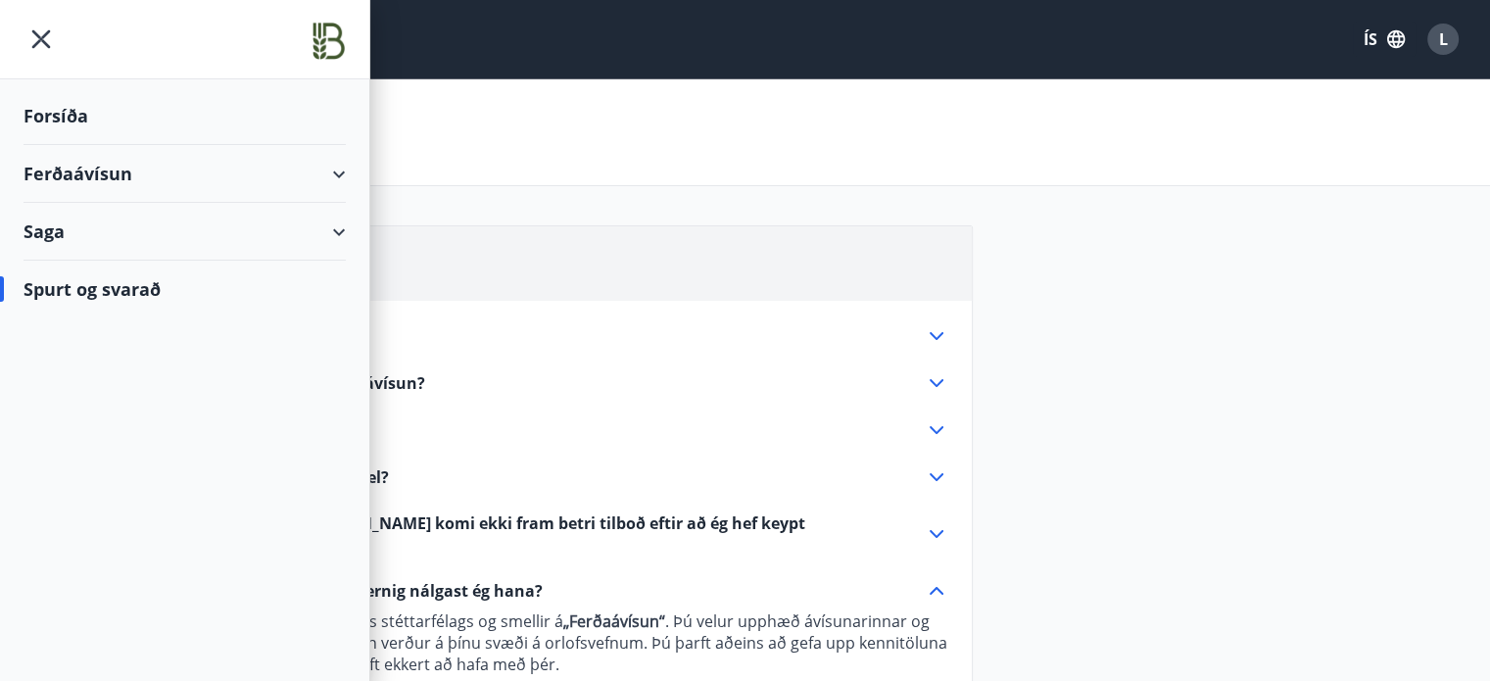
click at [329, 230] on div "Saga" at bounding box center [185, 232] width 322 height 58
click at [130, 288] on div "Ferðaávísun" at bounding box center [184, 281] width 291 height 41
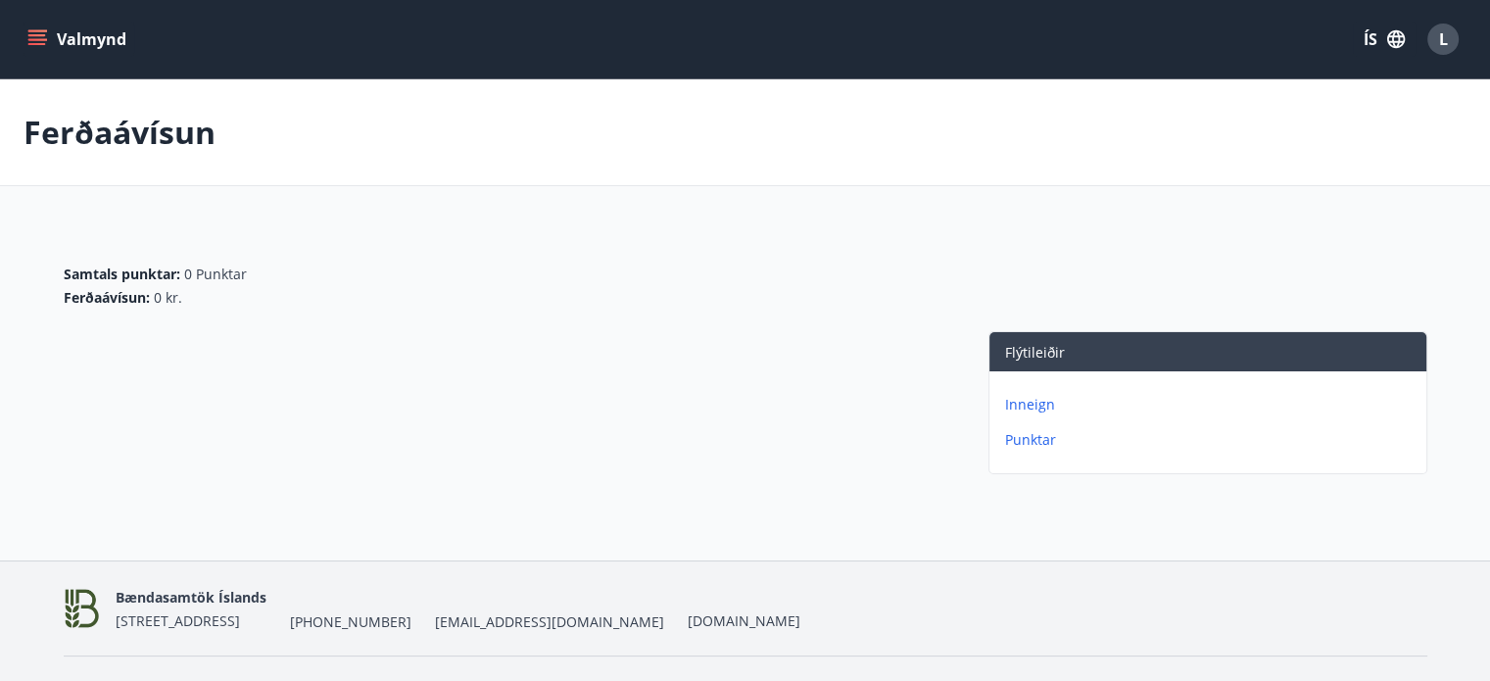
click at [40, 26] on button "Valmynd" at bounding box center [79, 39] width 111 height 35
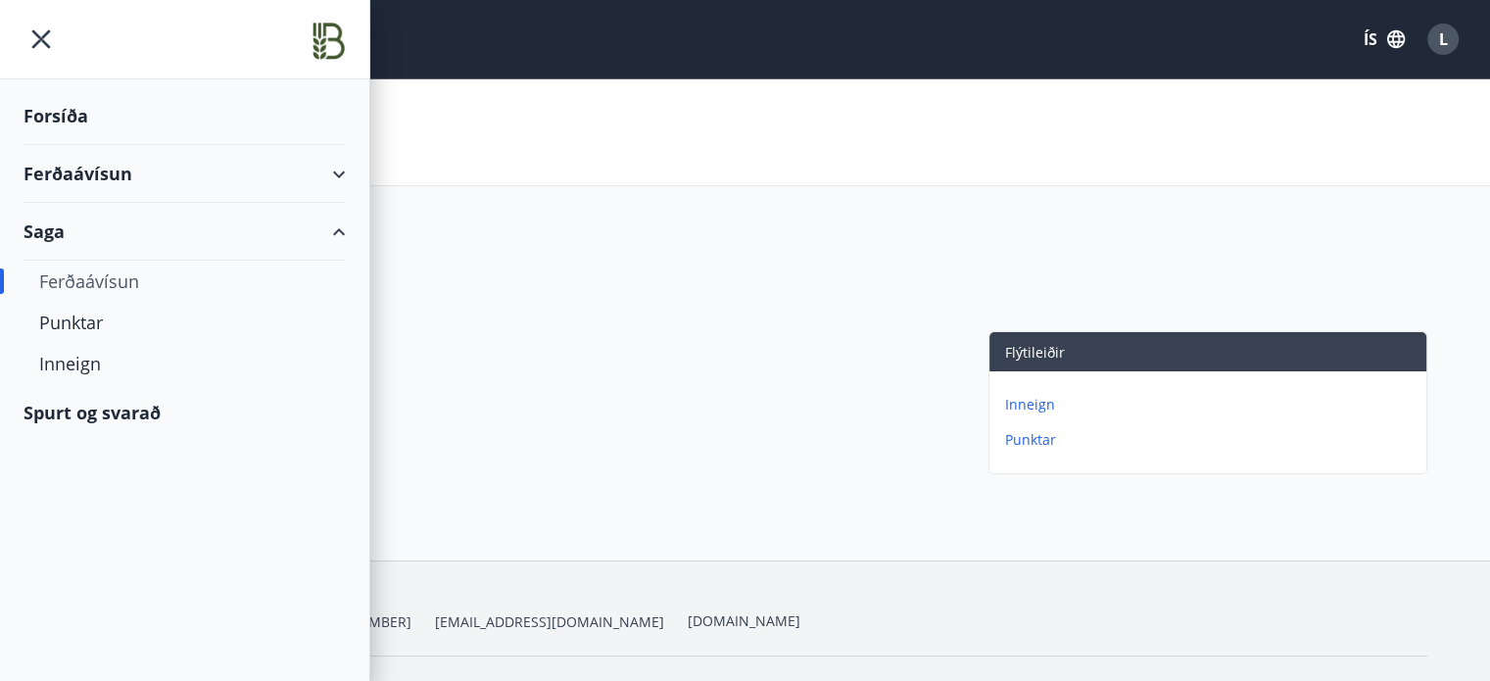
click at [348, 168] on icon at bounding box center [339, 175] width 24 height 24
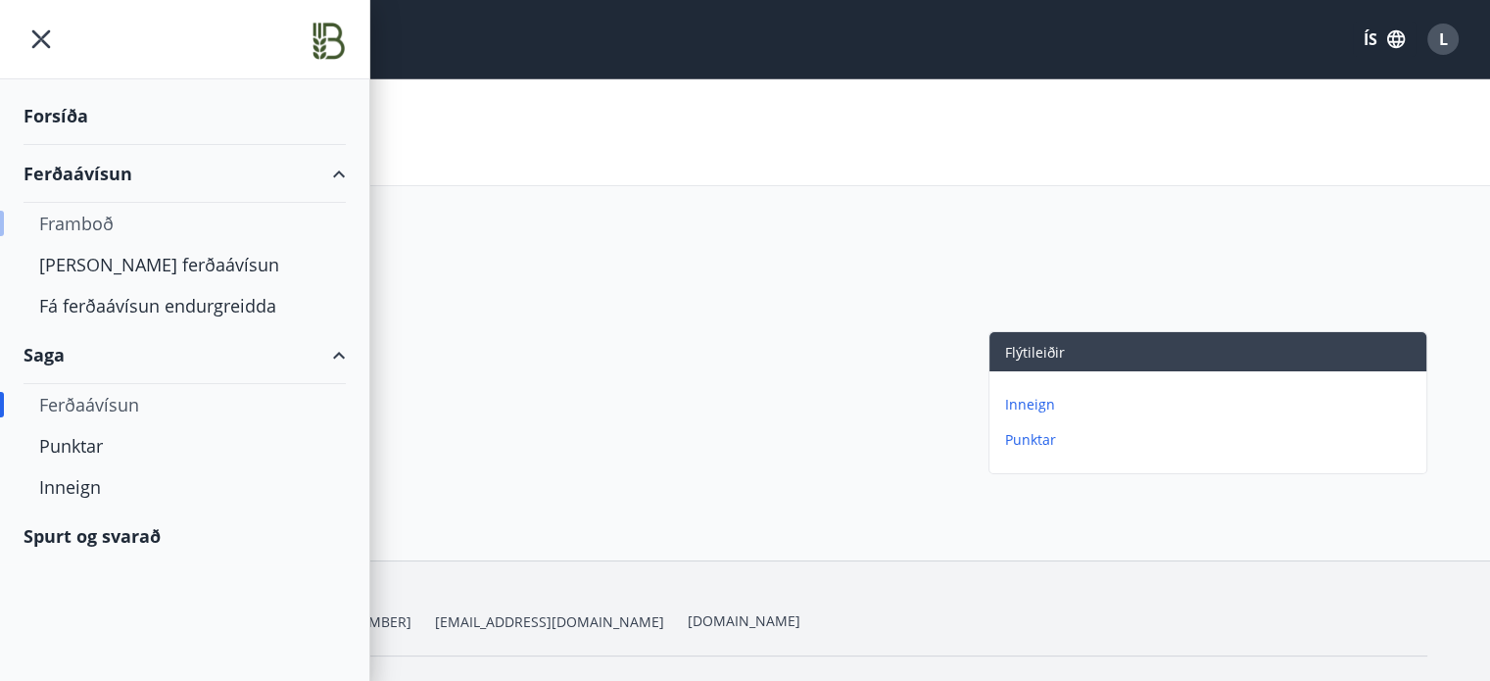
click at [99, 226] on div "Framboð" at bounding box center [184, 223] width 291 height 41
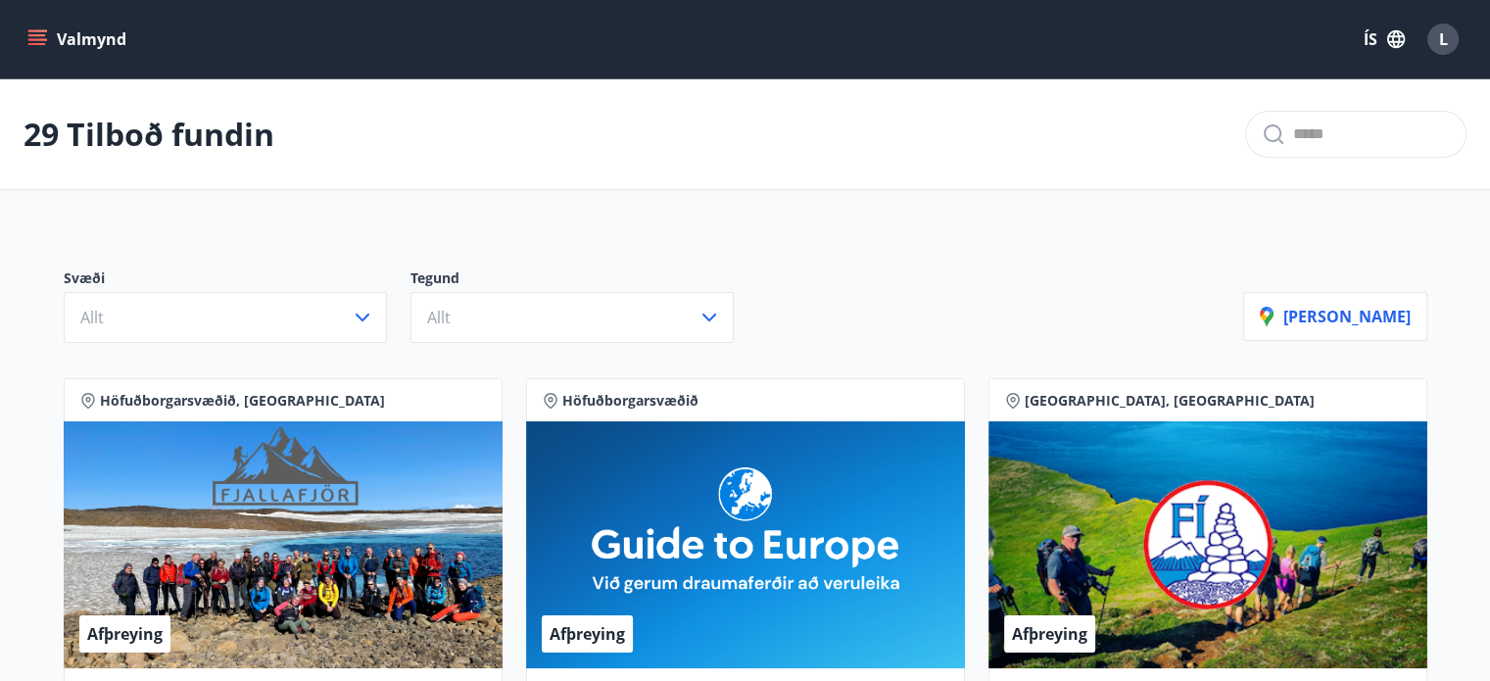
click at [28, 42] on icon "menu" at bounding box center [37, 39] width 20 height 20
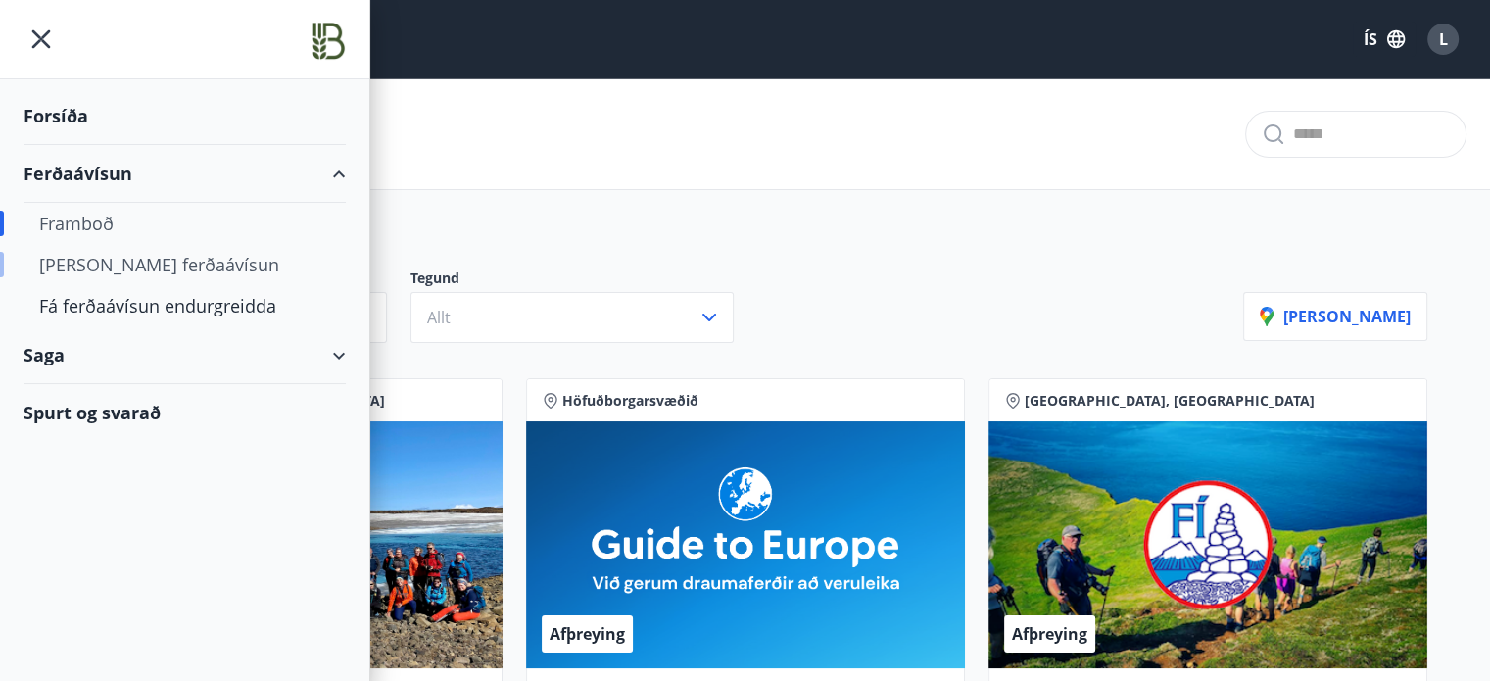
click at [133, 266] on div "Kaupa ferðaávísun" at bounding box center [184, 264] width 291 height 41
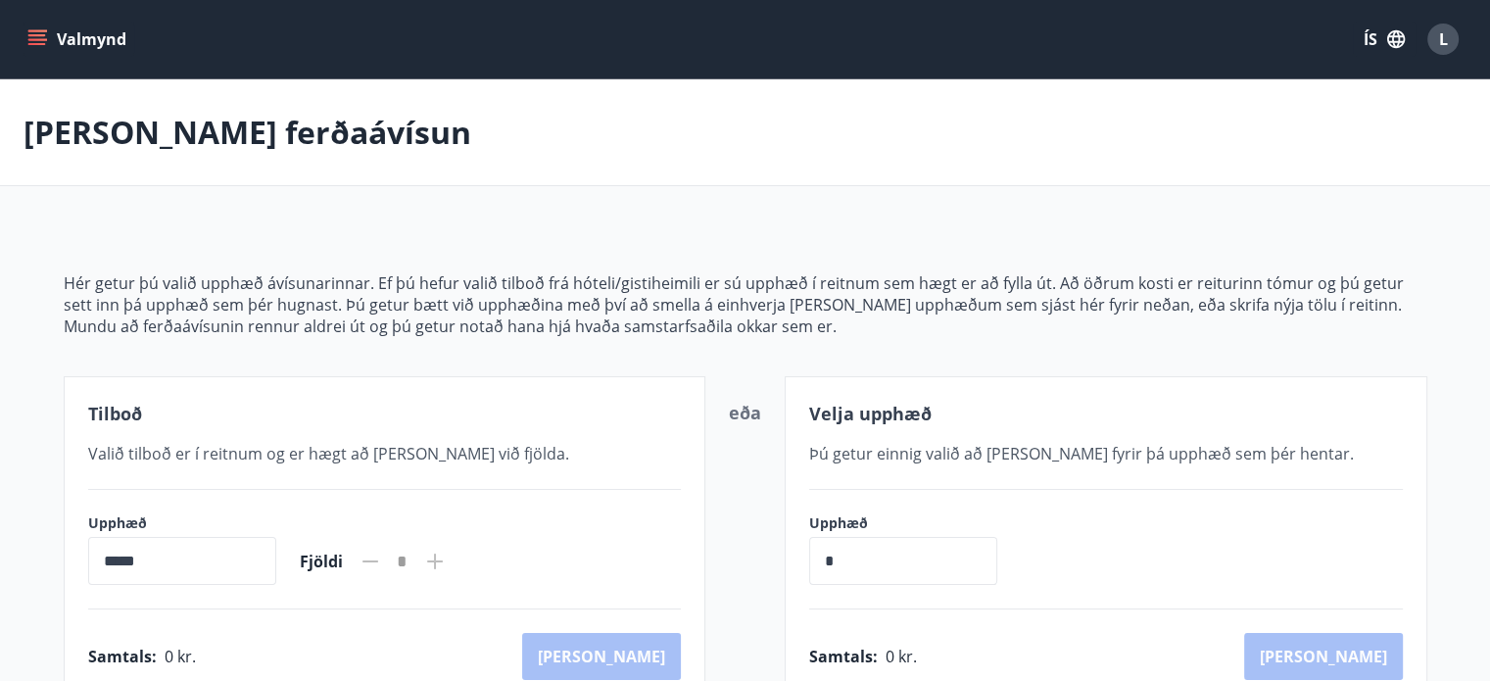
click at [32, 38] on icon "menu" at bounding box center [39, 39] width 22 height 2
click at [397, 115] on div "Kaupa ferðaávísun" at bounding box center [745, 132] width 1490 height 107
